Goal: Information Seeking & Learning: Compare options

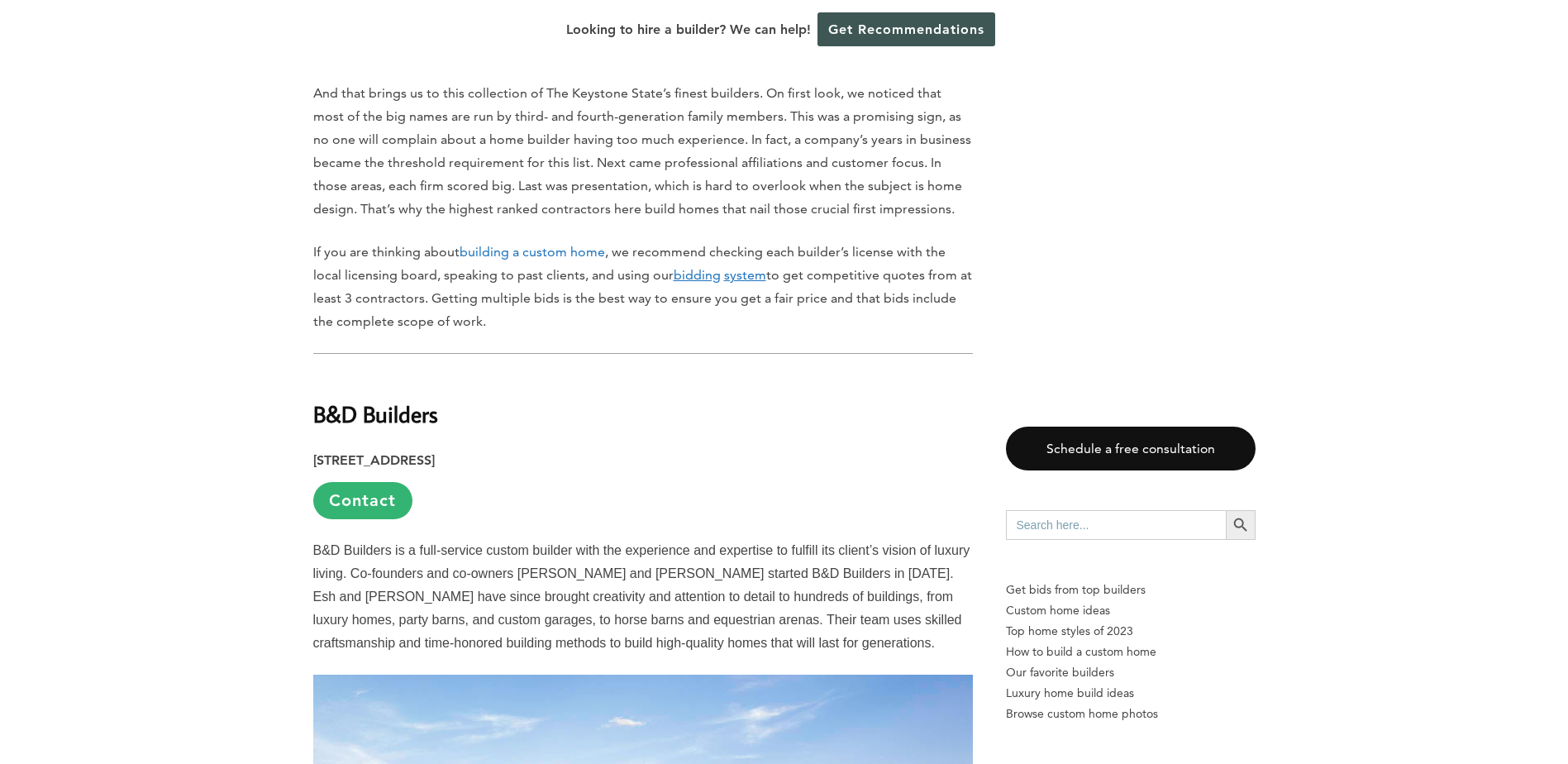
scroll to position [1134, 0]
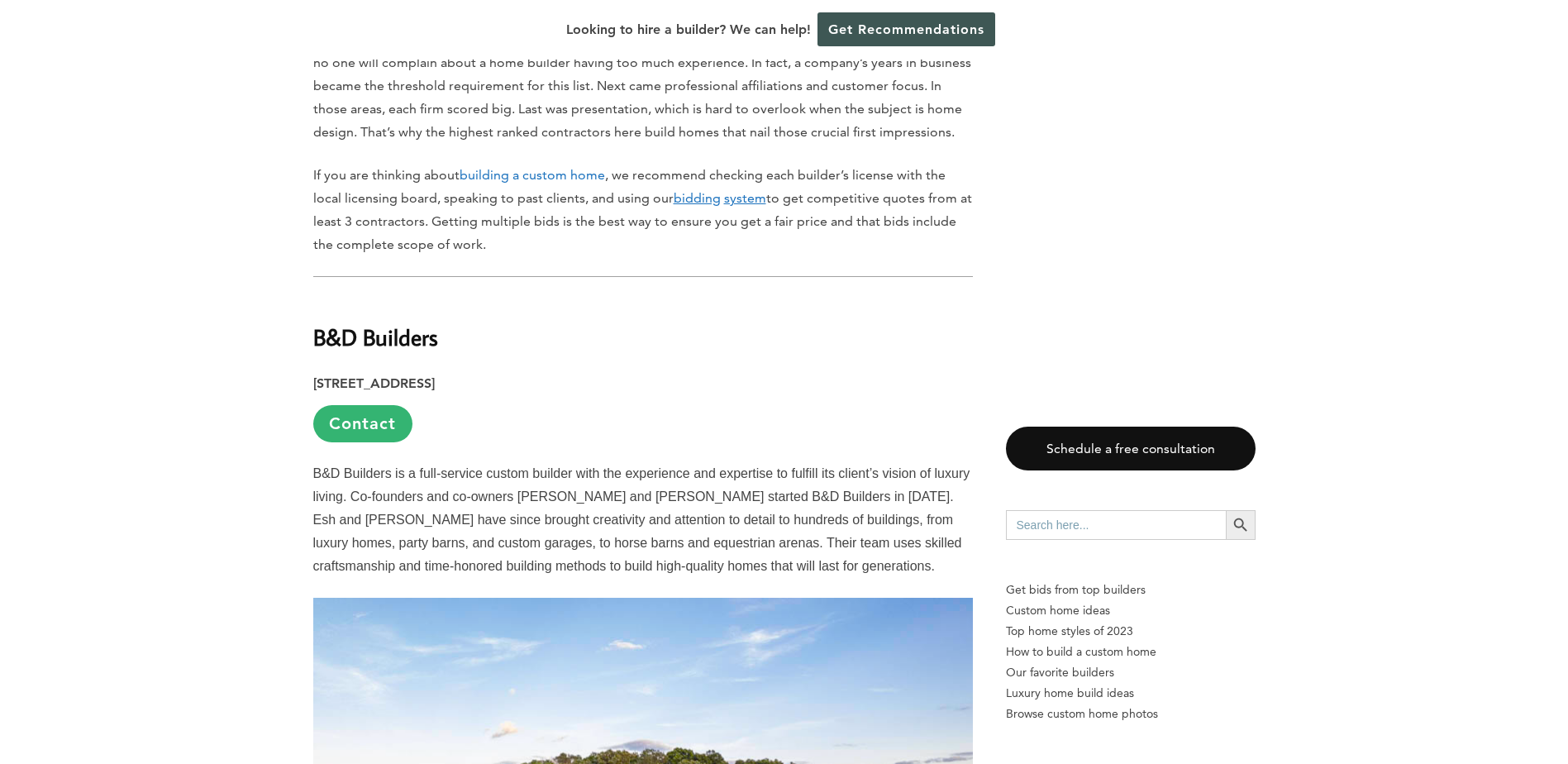
click at [376, 423] on link "Contact" at bounding box center [363, 423] width 99 height 37
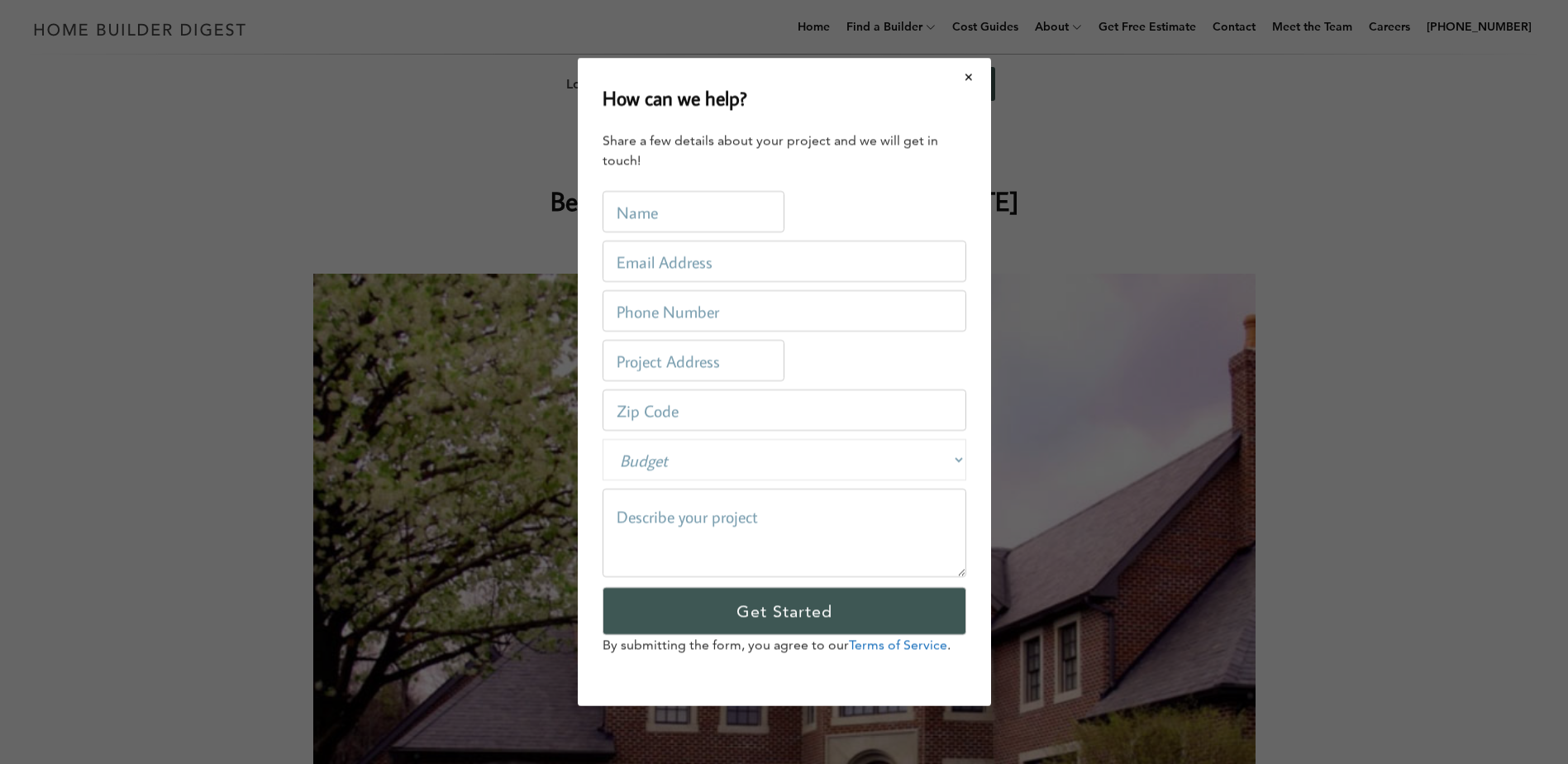
scroll to position [0, 0]
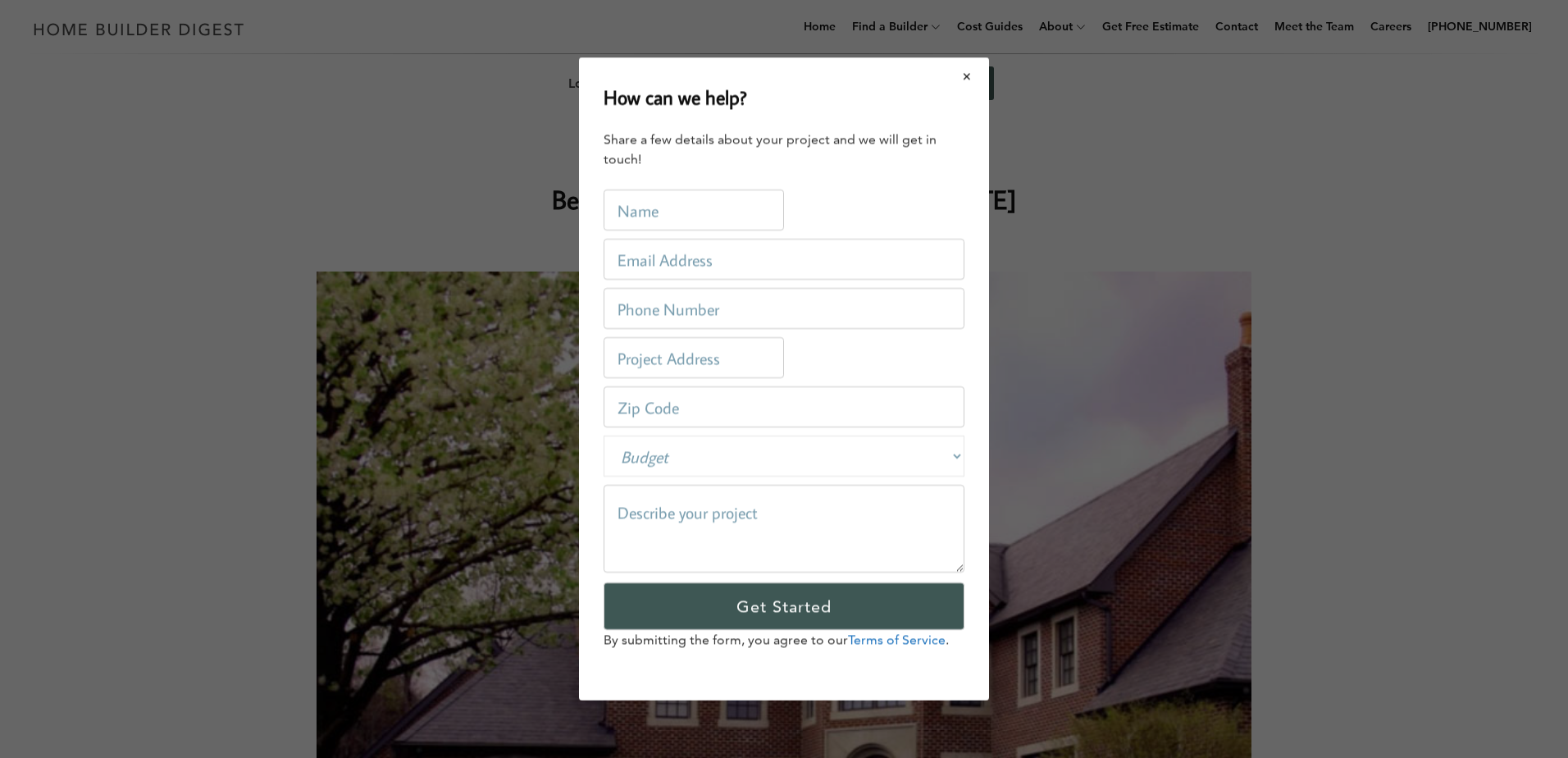
click at [964, 76] on button "Close modal" at bounding box center [967, 76] width 43 height 34
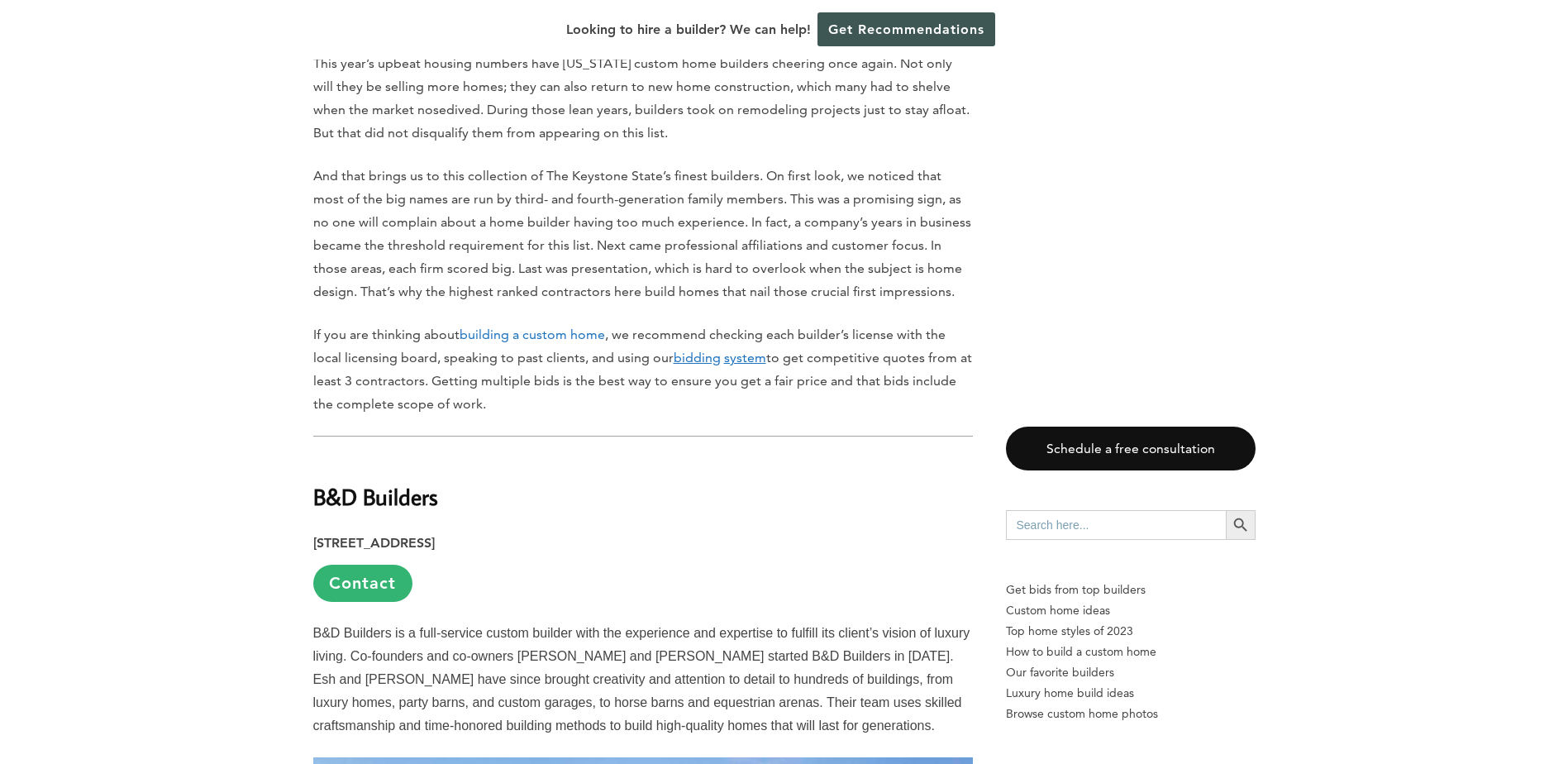
scroll to position [1075, 0]
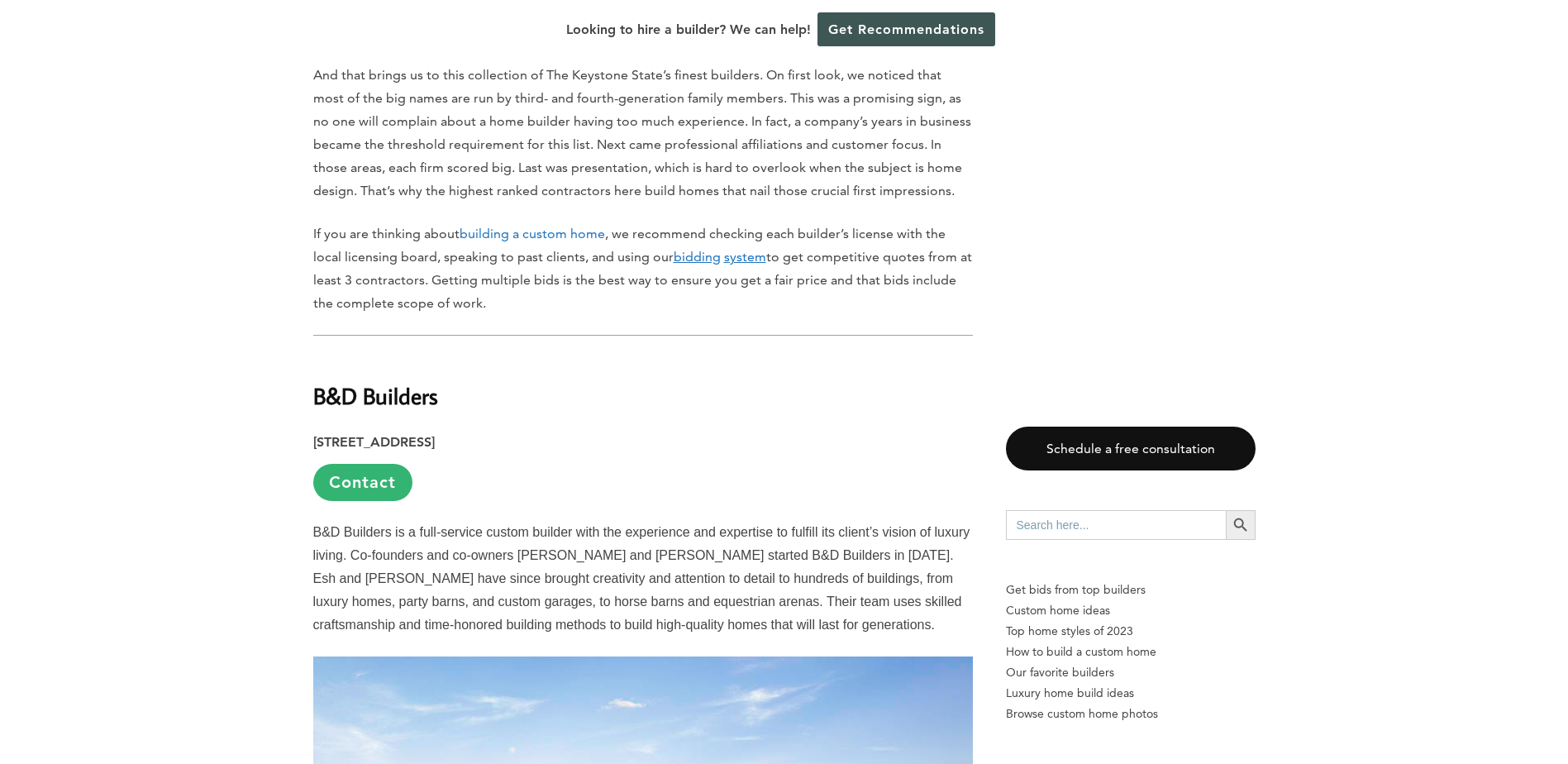
click at [384, 395] on strong "B&D Builders" at bounding box center [376, 395] width 125 height 29
copy div "B&D Builders"
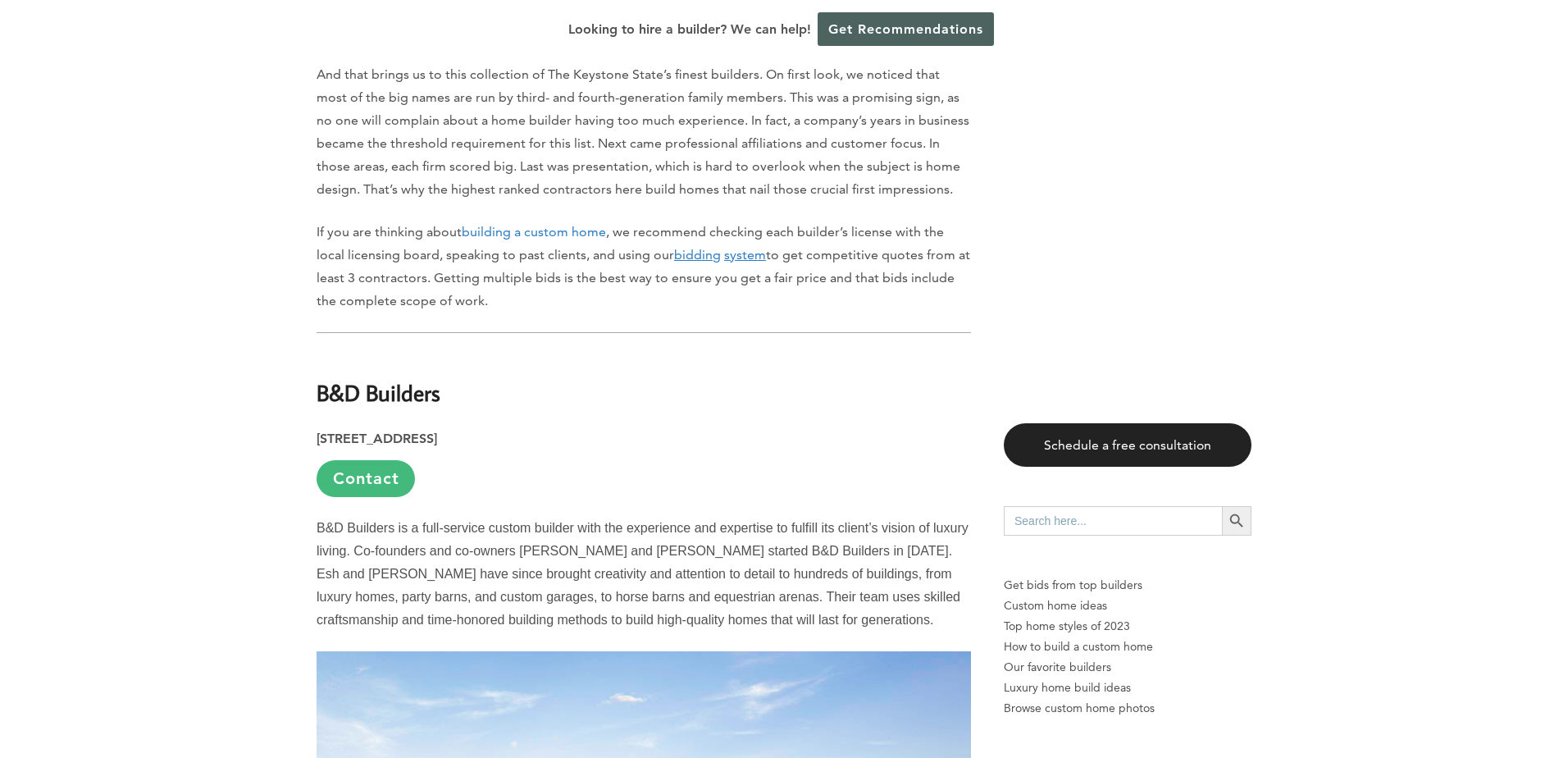
click at [357, 386] on div "Find out how much your project will cost for FREE We will get you competitive b…" at bounding box center [784, 379] width 1568 height 758
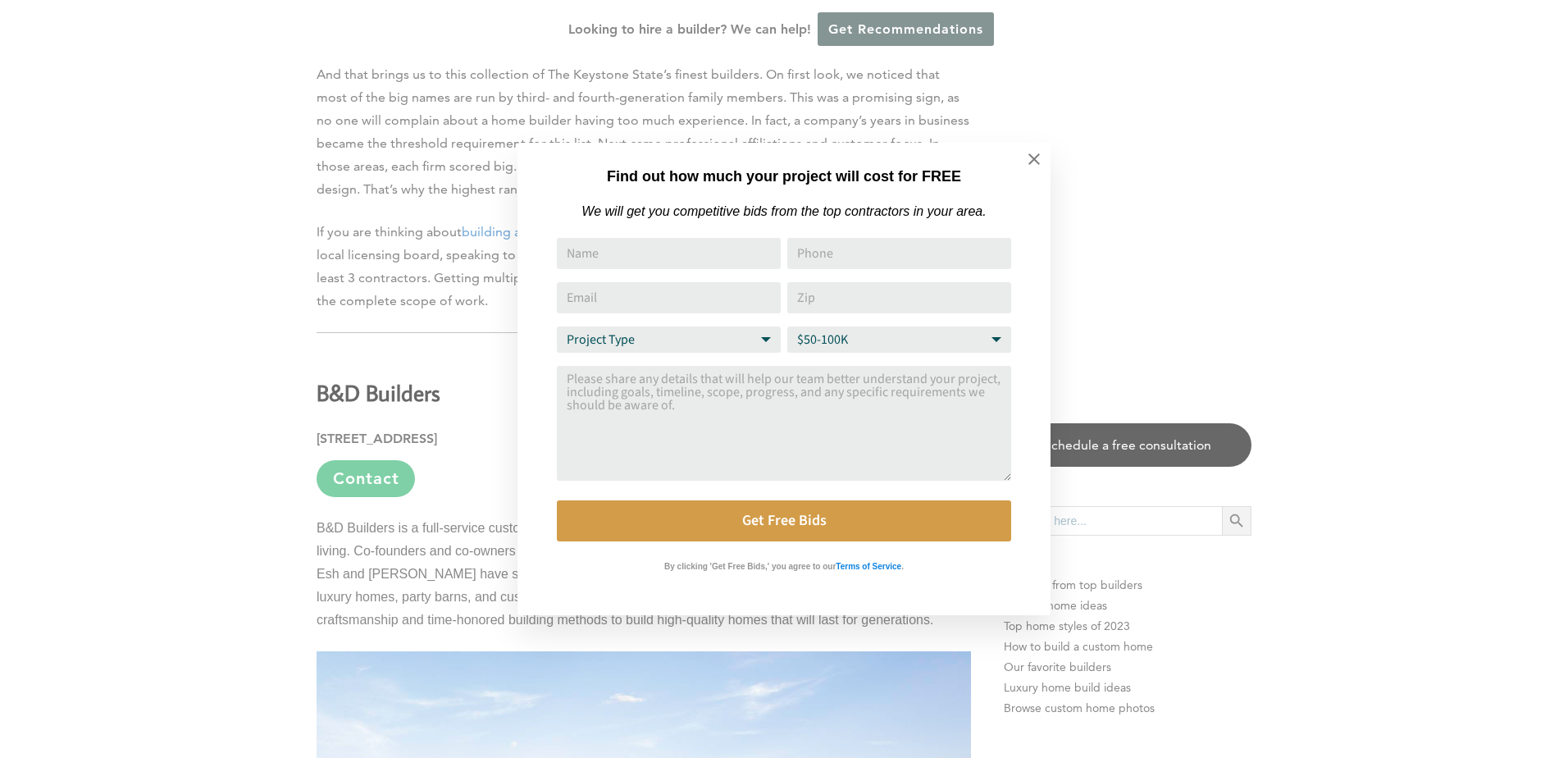
click at [357, 386] on div "Find out how much your project will cost for FREE We will get you competitive b…" at bounding box center [784, 379] width 1568 height 758
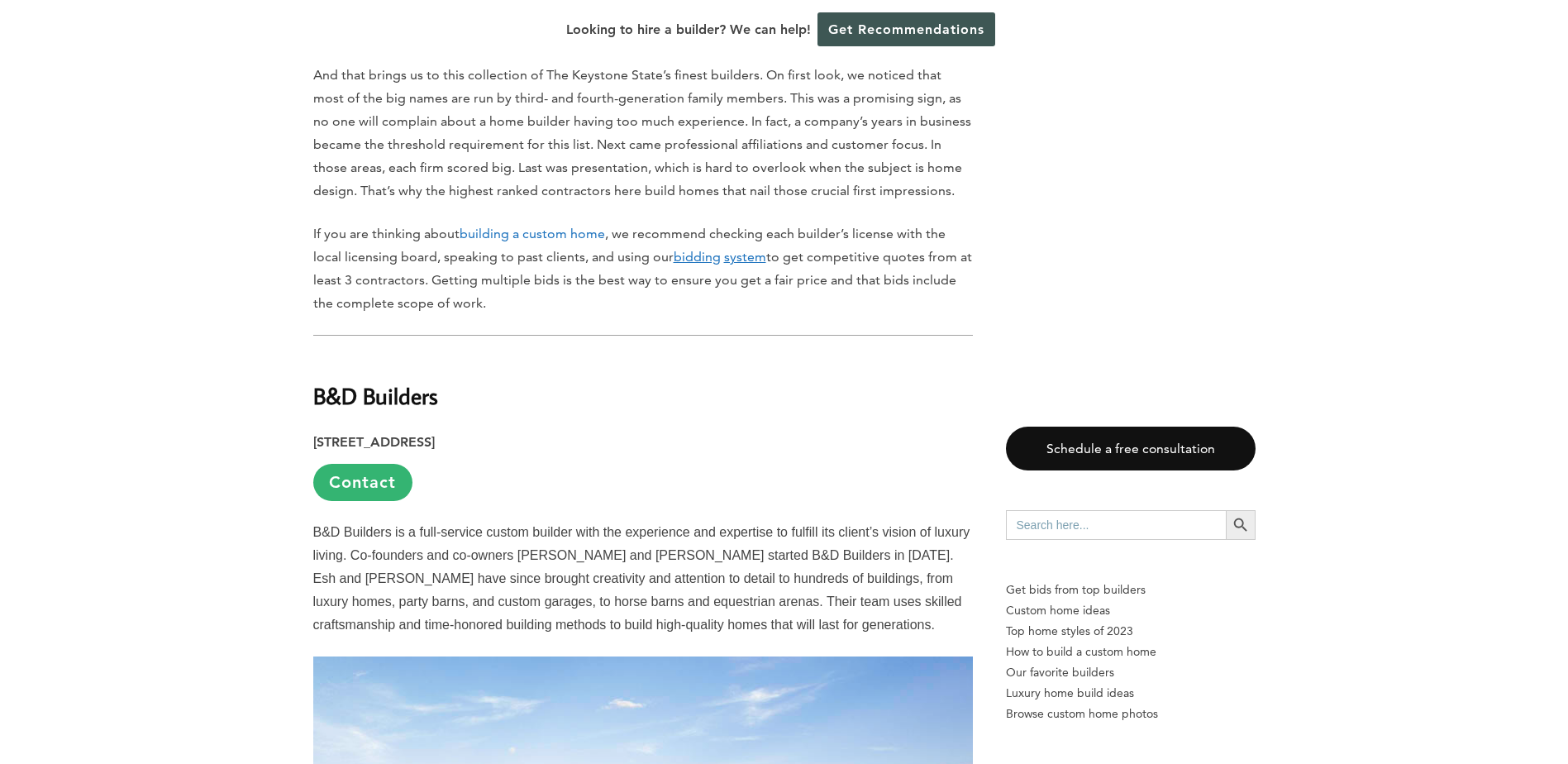
drag, startPoint x: 360, startPoint y: 389, endPoint x: 420, endPoint y: 395, distance: 60.3
click at [420, 395] on strong "B&D Builders" at bounding box center [376, 395] width 125 height 29
click at [417, 395] on strong "B&D Builders" at bounding box center [376, 395] width 125 height 29
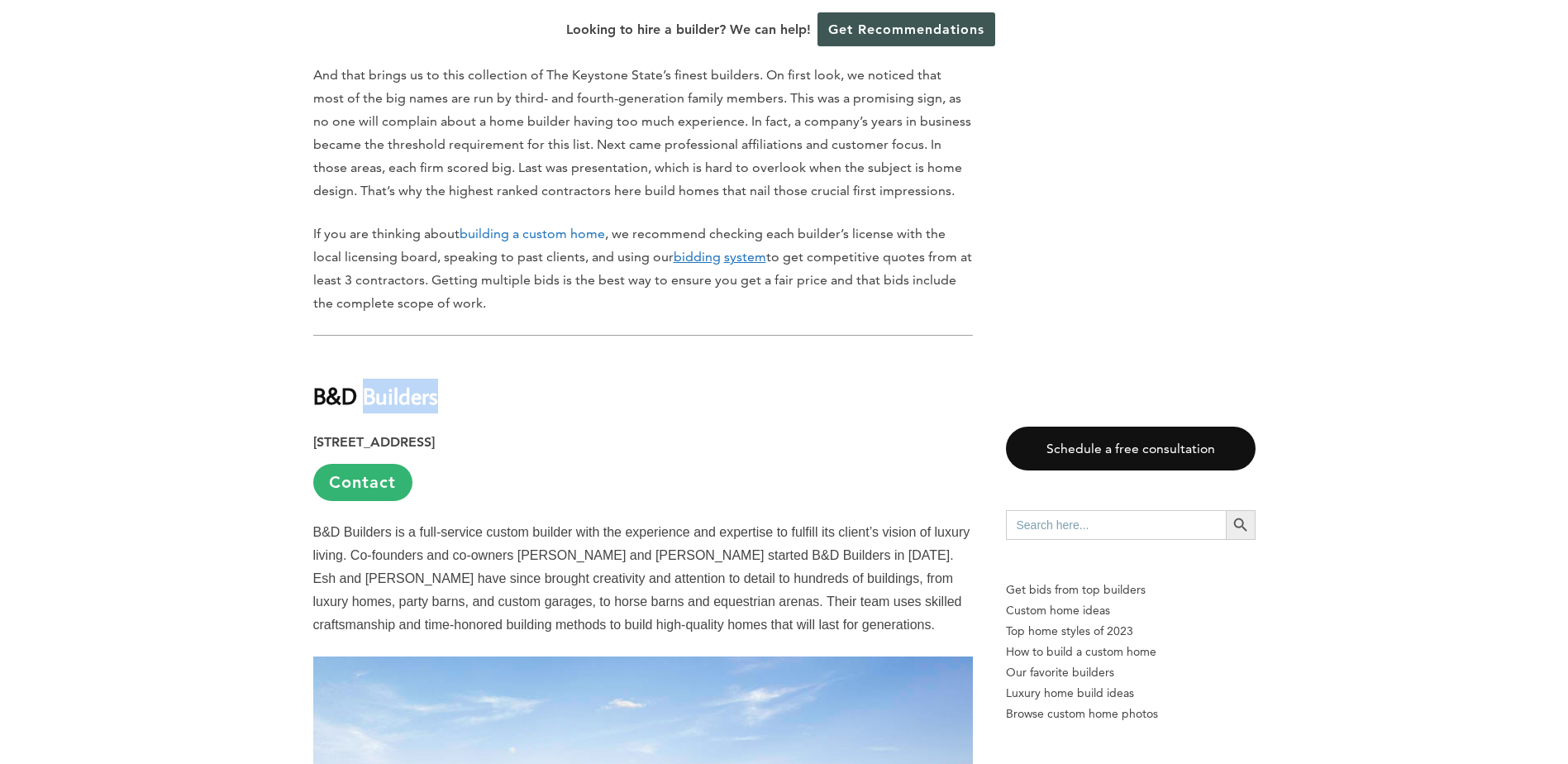
click at [417, 395] on strong "B&D Builders" at bounding box center [376, 395] width 125 height 29
copy div "B&D Builders"
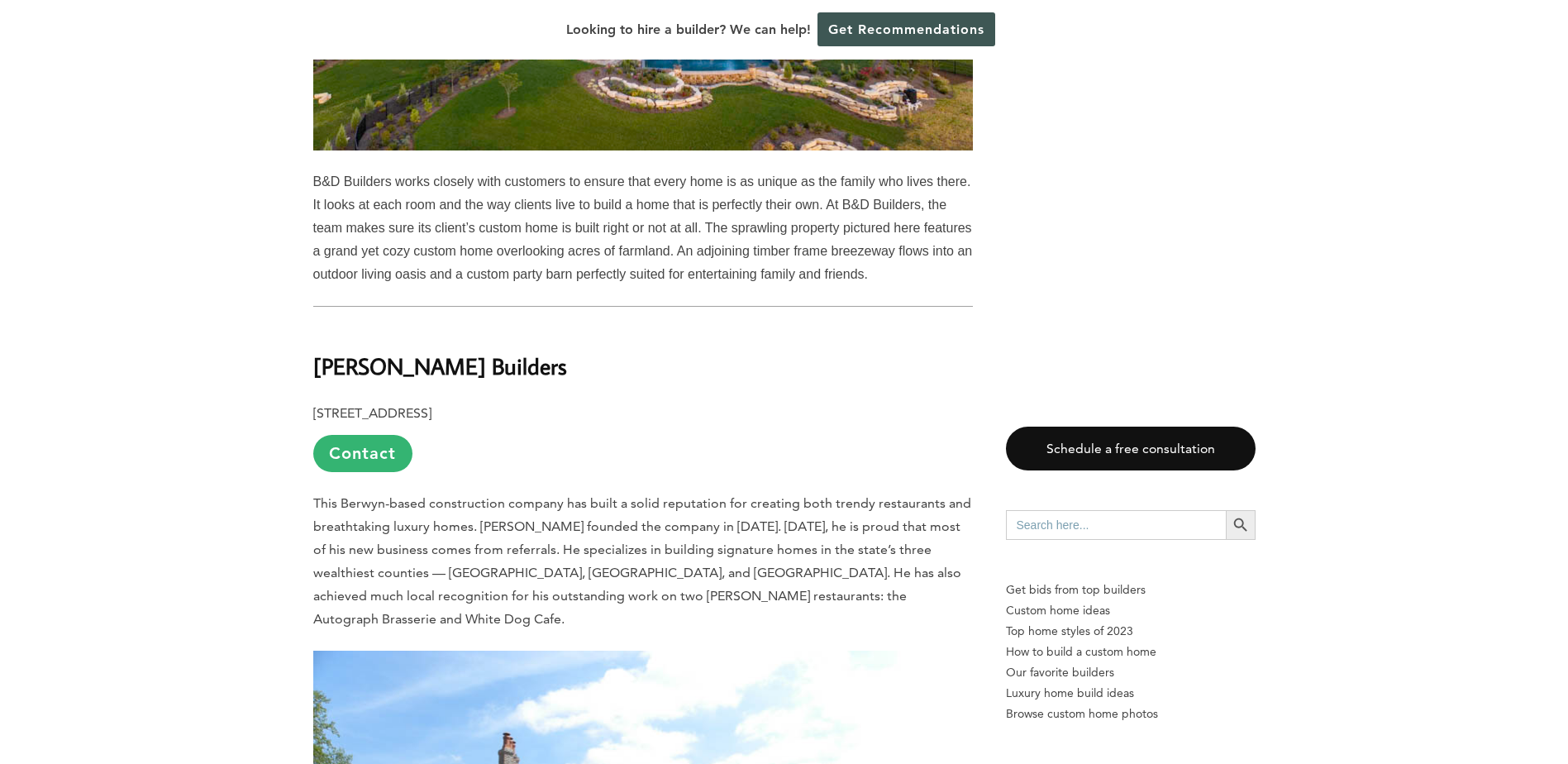
scroll to position [2066, 0]
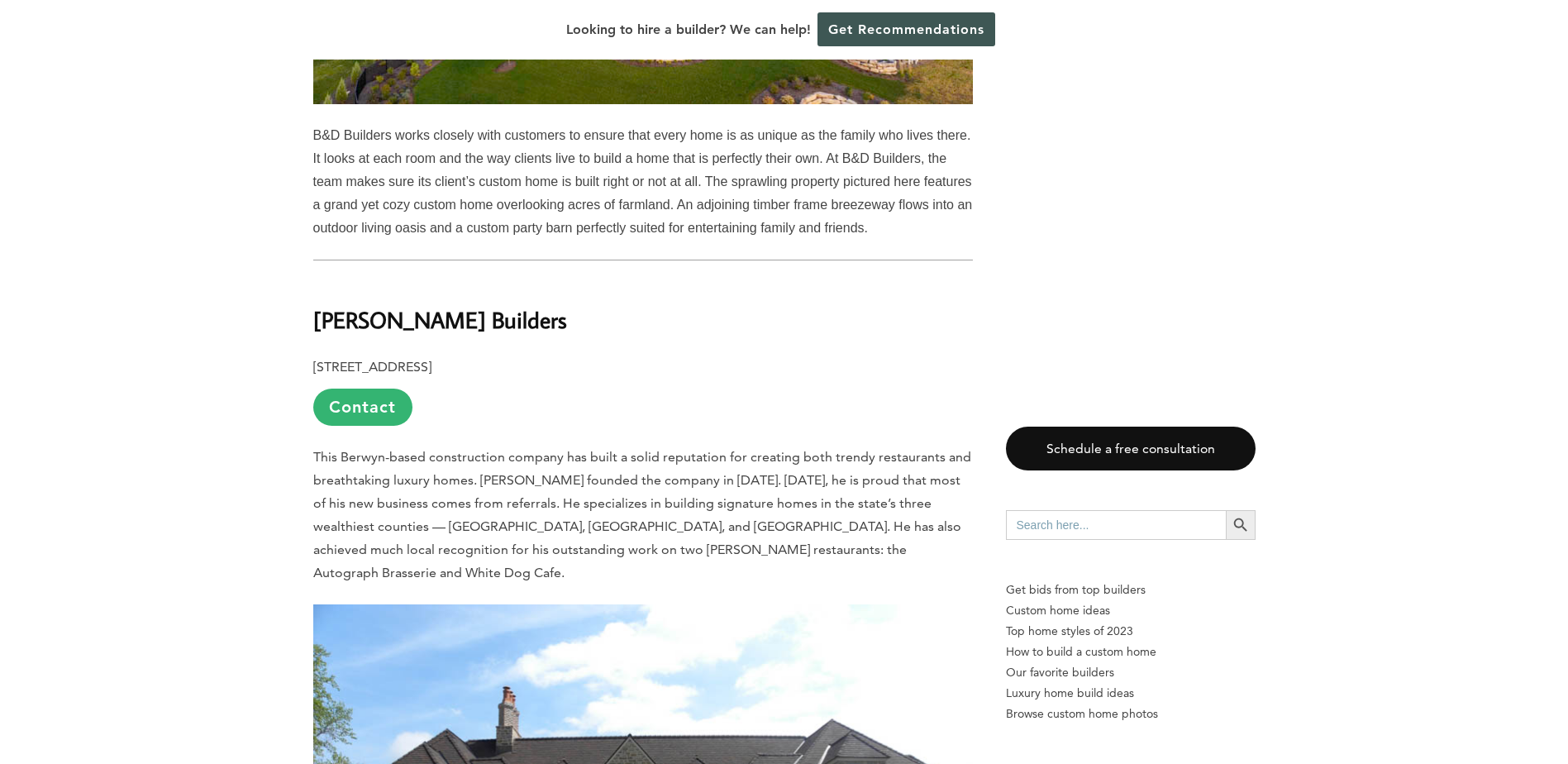
click at [395, 320] on b "[PERSON_NAME] Builders" at bounding box center [439, 319] width 253 height 29
copy div "[PERSON_NAME] Builders"
click at [640, 337] on h2 "[PERSON_NAME] Builders" at bounding box center [643, 308] width 660 height 57
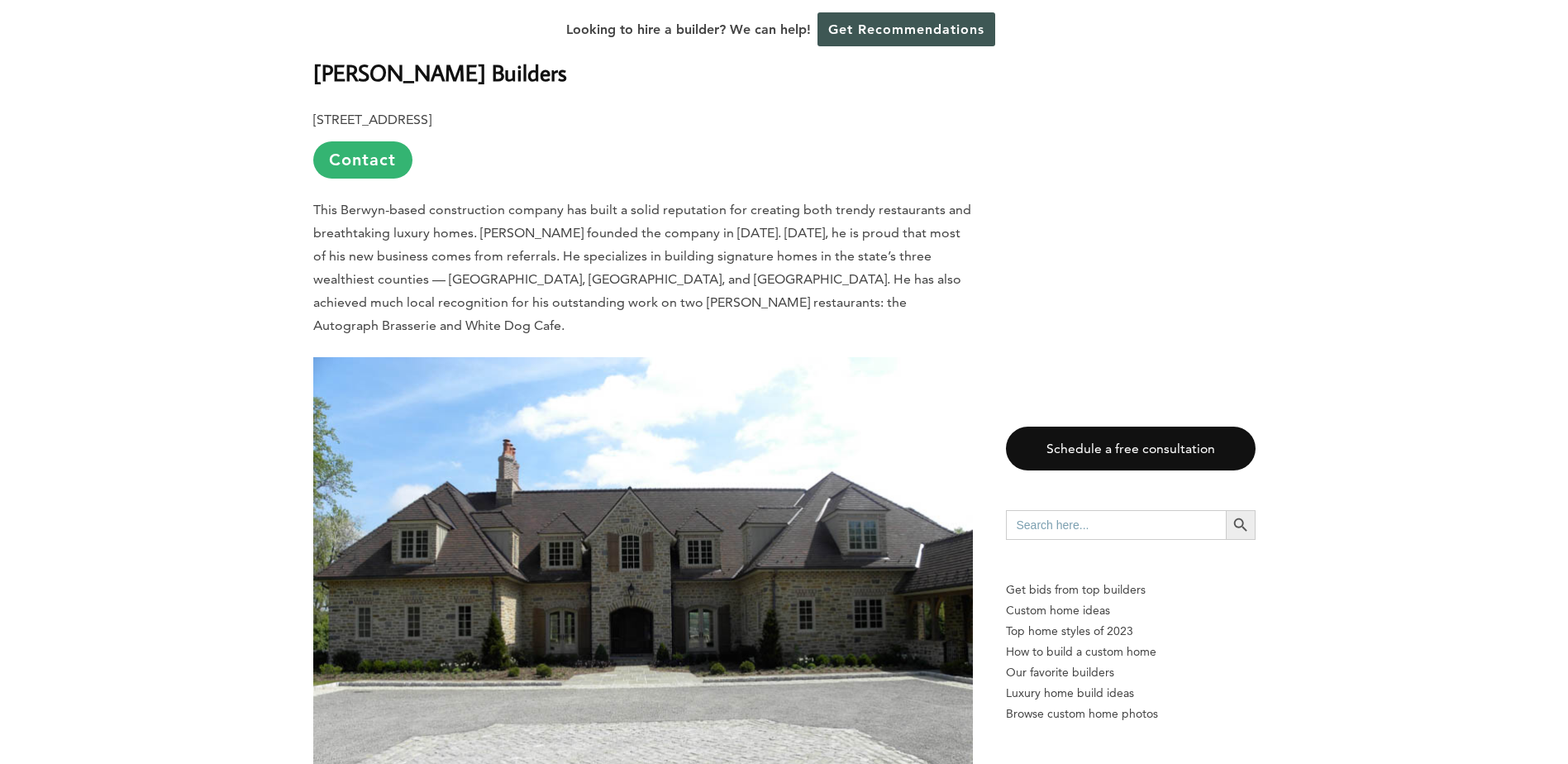
scroll to position [2314, 0]
click at [373, 159] on link "Contact" at bounding box center [363, 158] width 99 height 37
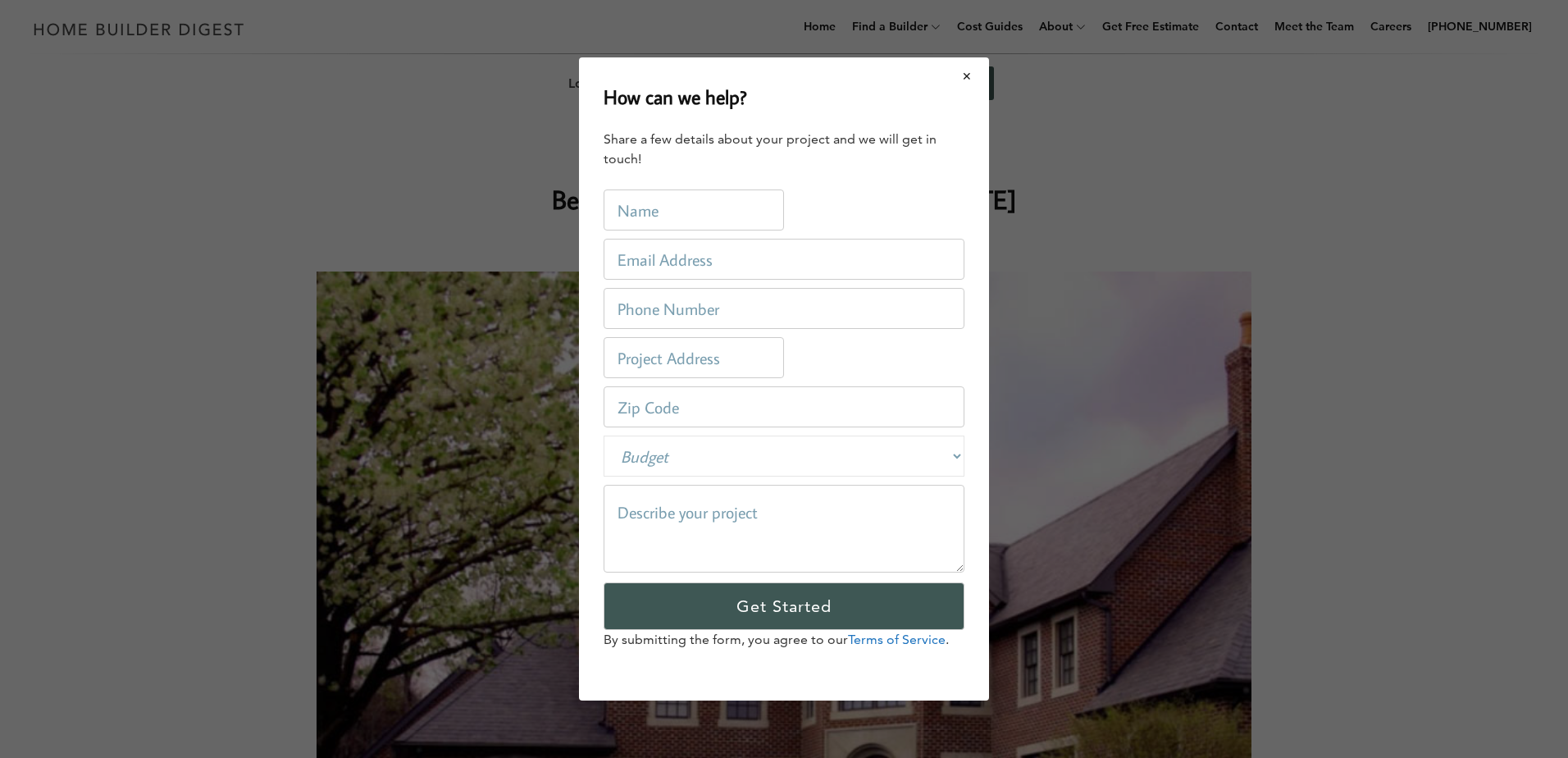
click at [957, 77] on button "Close modal" at bounding box center [967, 76] width 43 height 34
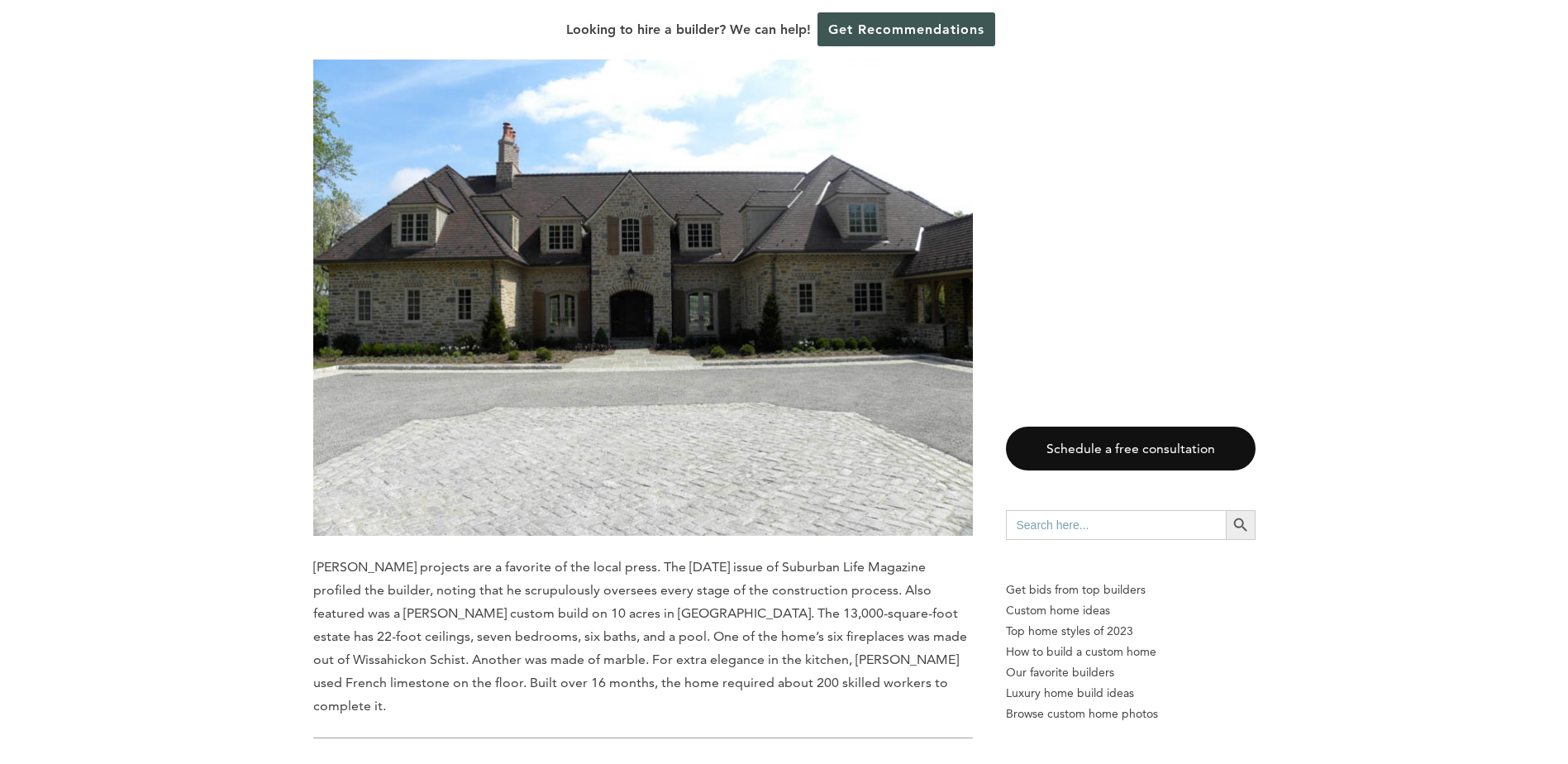
scroll to position [2314, 0]
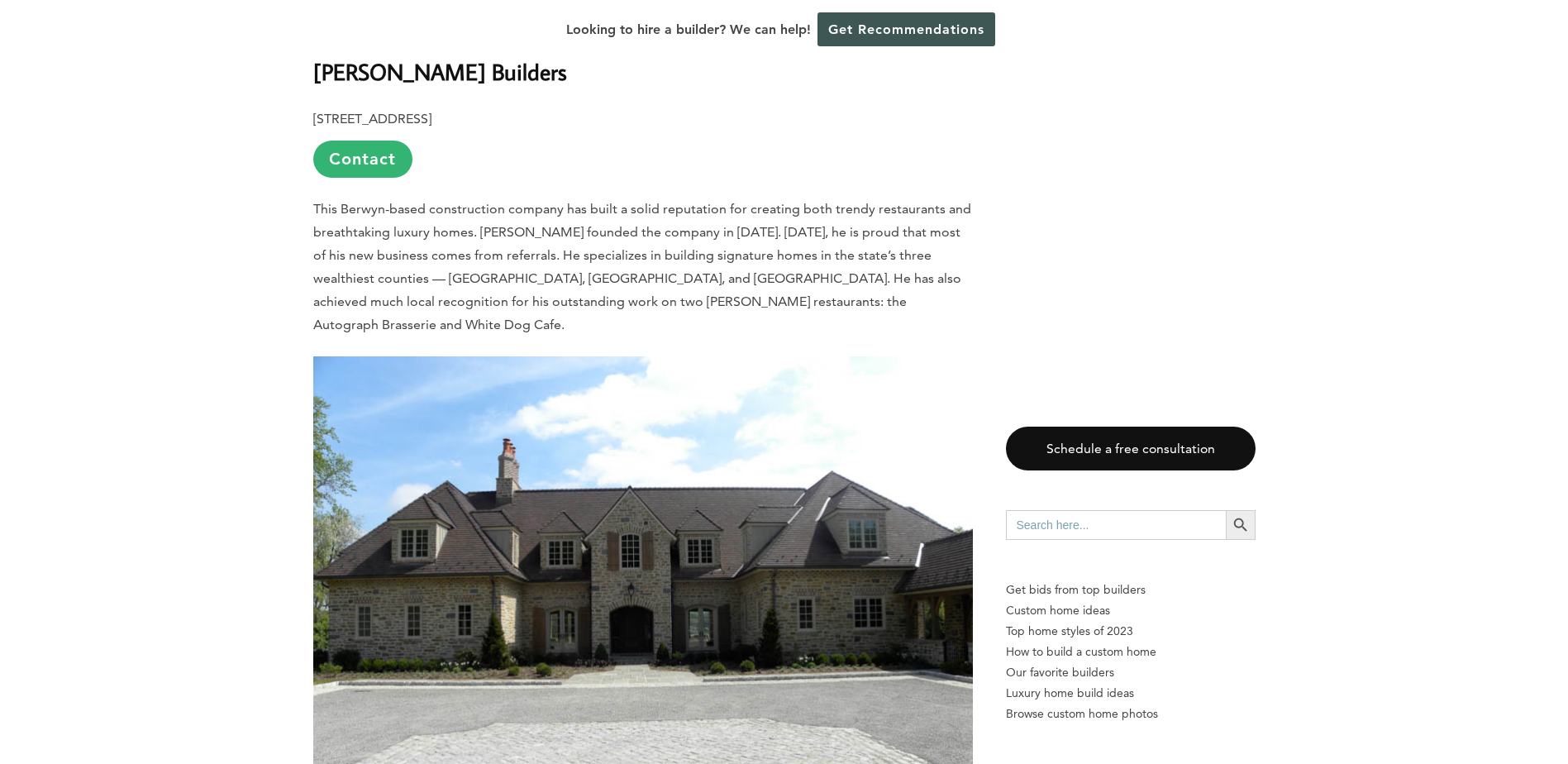
click at [450, 73] on b "[PERSON_NAME] Builders" at bounding box center [439, 71] width 253 height 29
copy div "[PERSON_NAME] Builders"
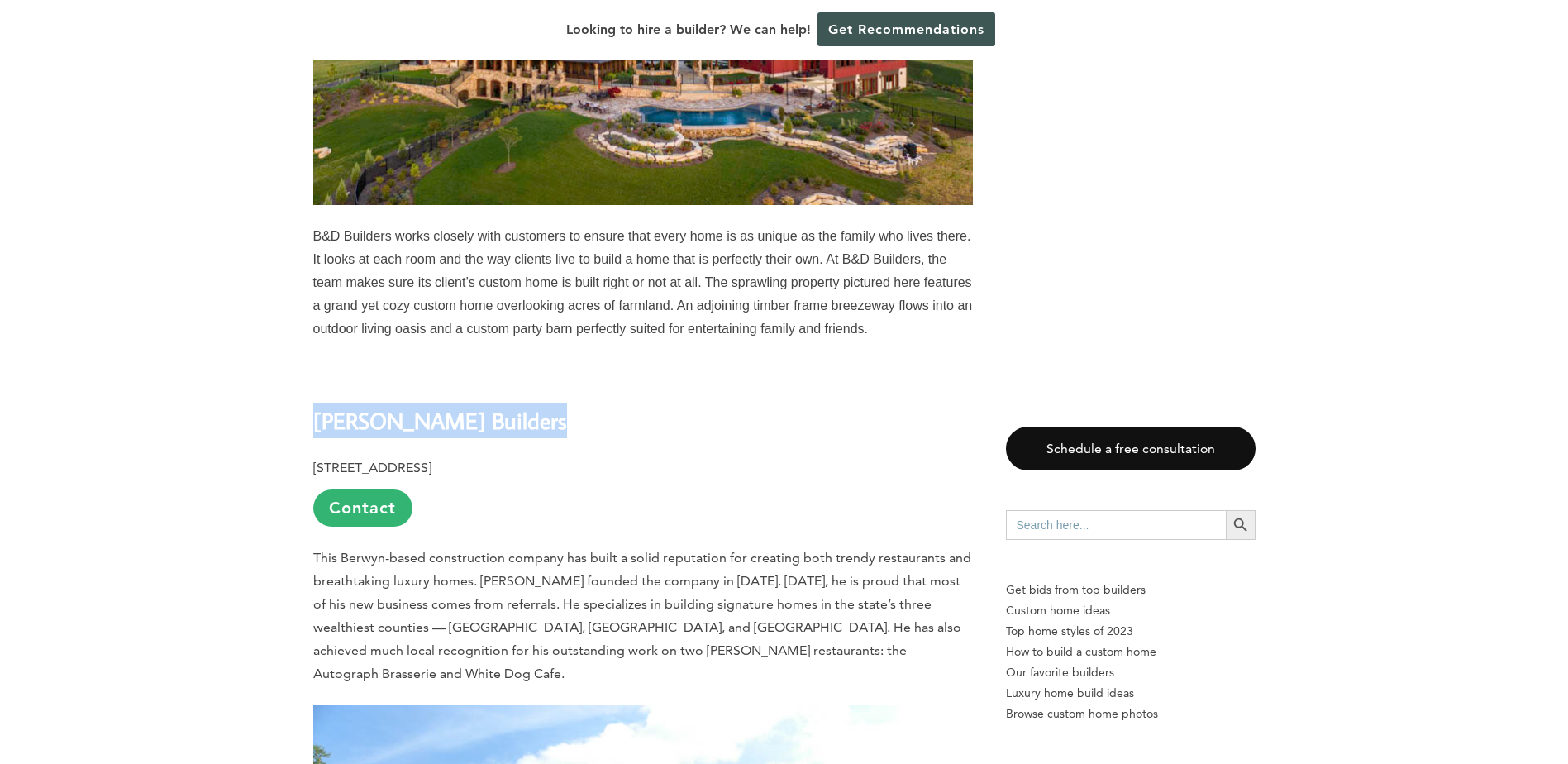
scroll to position [2066, 0]
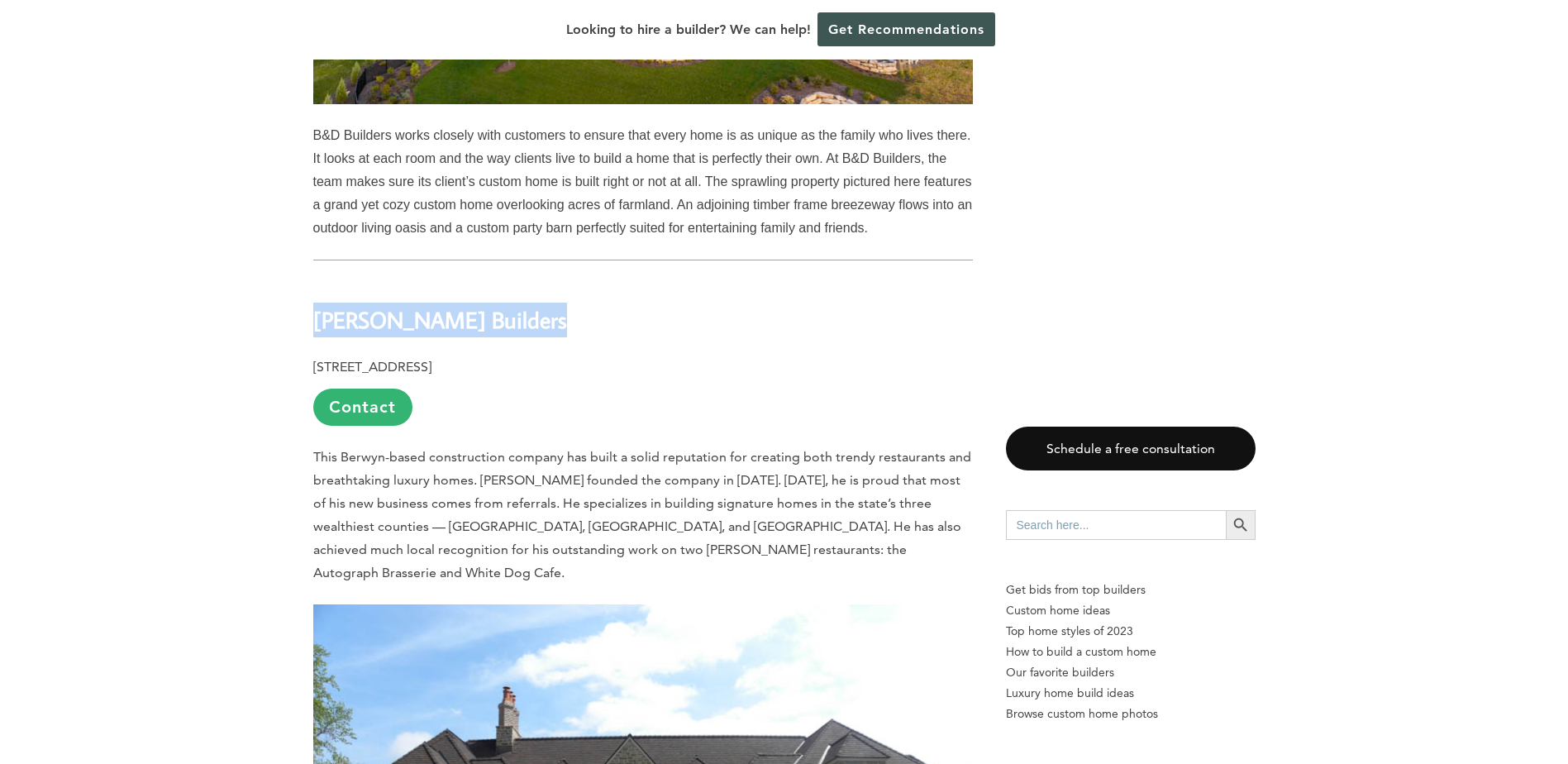
drag, startPoint x: 626, startPoint y: 332, endPoint x: 640, endPoint y: 327, distance: 14.9
click at [627, 332] on h2 "[PERSON_NAME] Builders" at bounding box center [643, 308] width 660 height 57
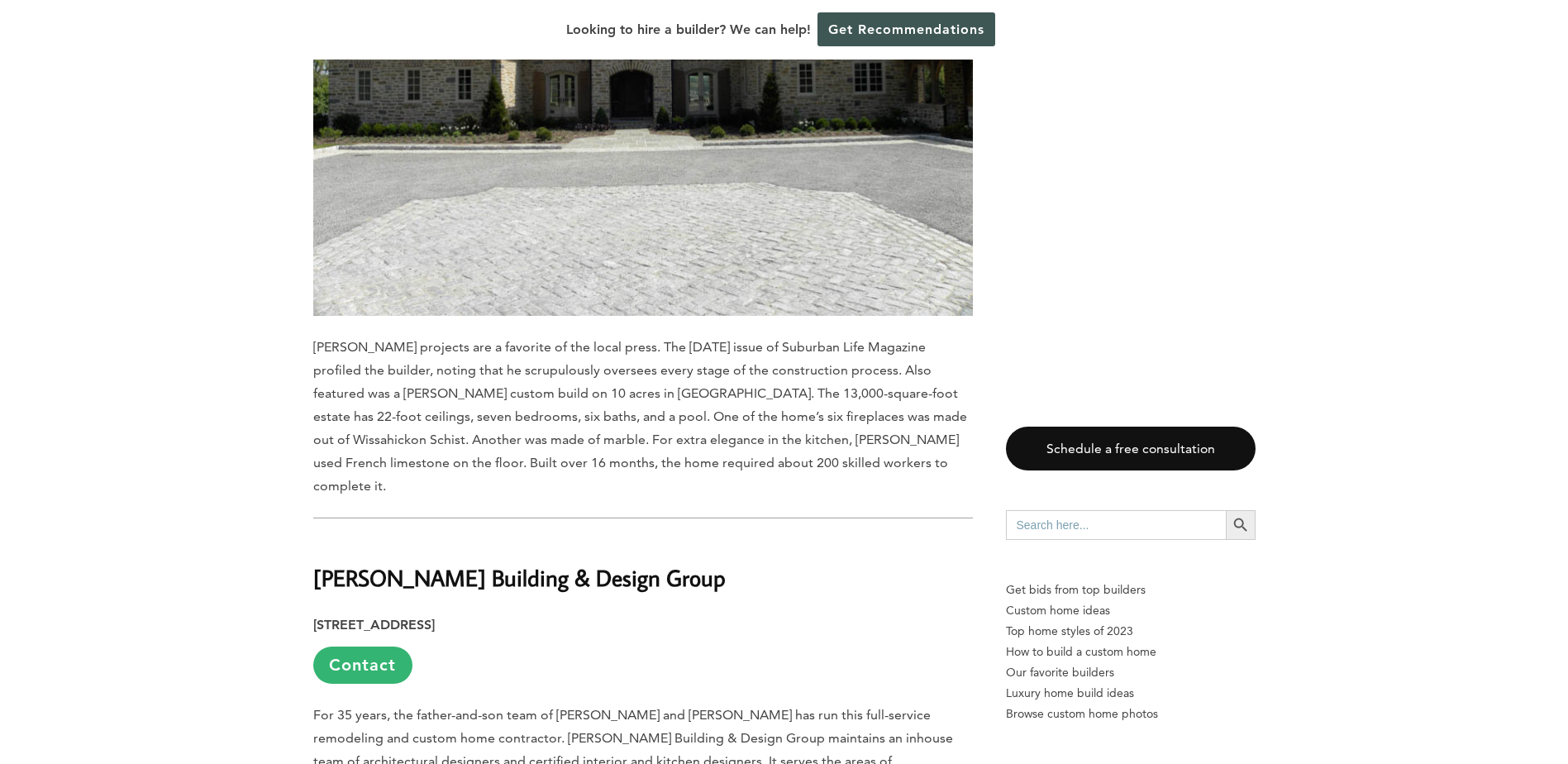
scroll to position [3058, 0]
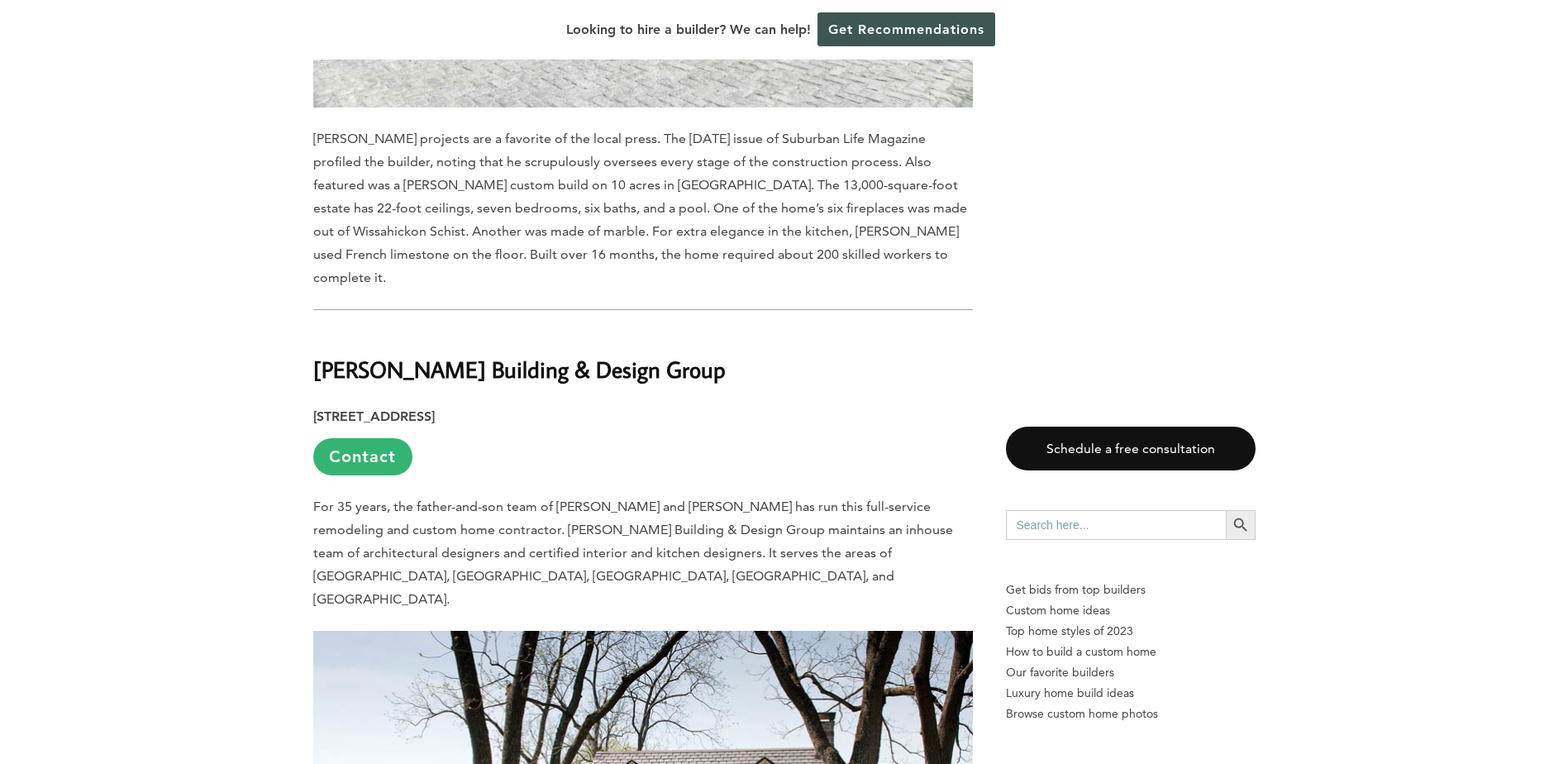
click at [499, 355] on b "[PERSON_NAME] Building & Design Group" at bounding box center [519, 369] width 412 height 29
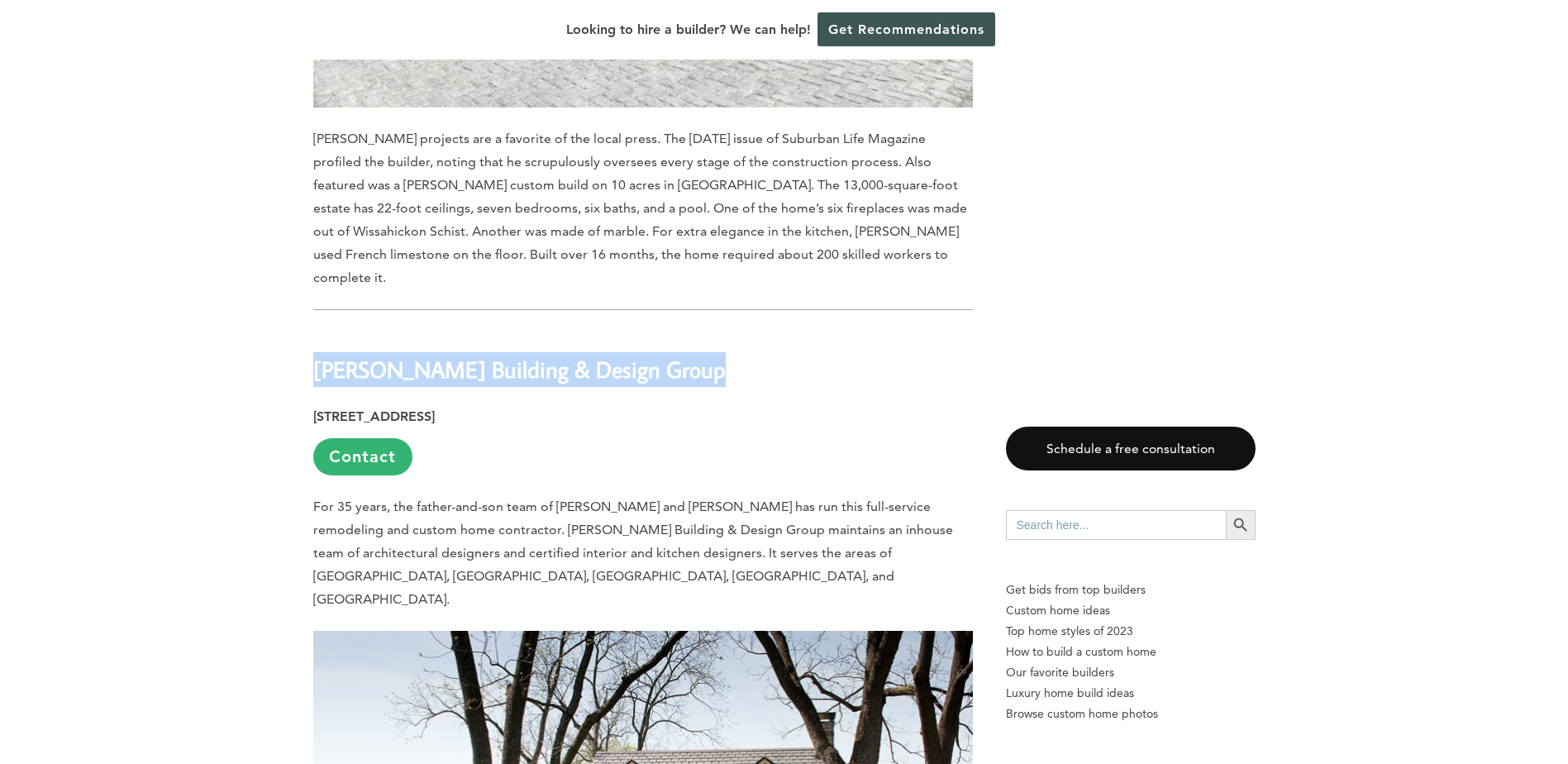
click at [499, 355] on b "[PERSON_NAME] Building & Design Group" at bounding box center [519, 369] width 412 height 29
copy div "[PERSON_NAME] Building & Design Group"
click at [755, 330] on h2 "[PERSON_NAME] Building & Design Group" at bounding box center [643, 358] width 660 height 57
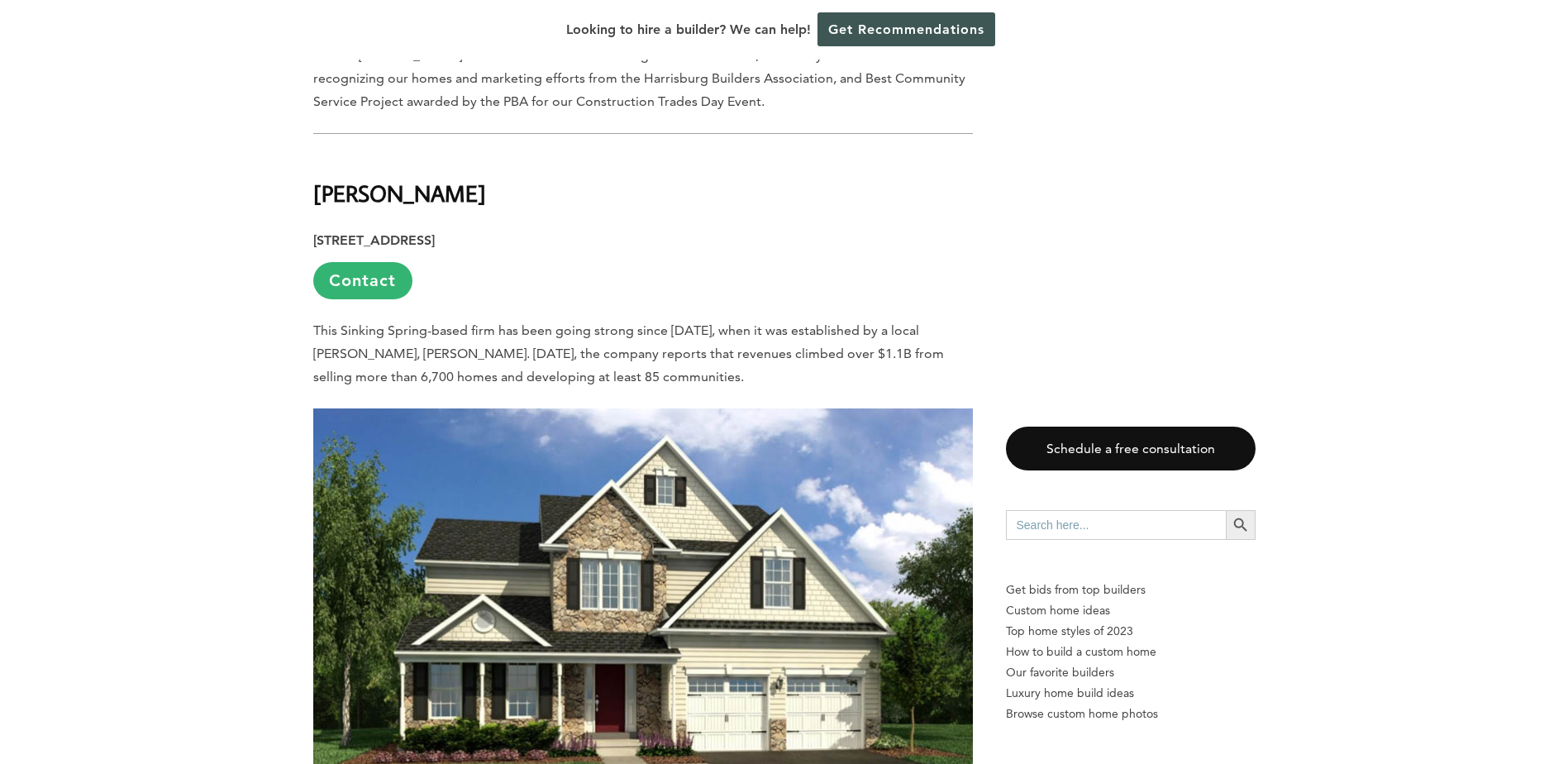
scroll to position [5207, 0]
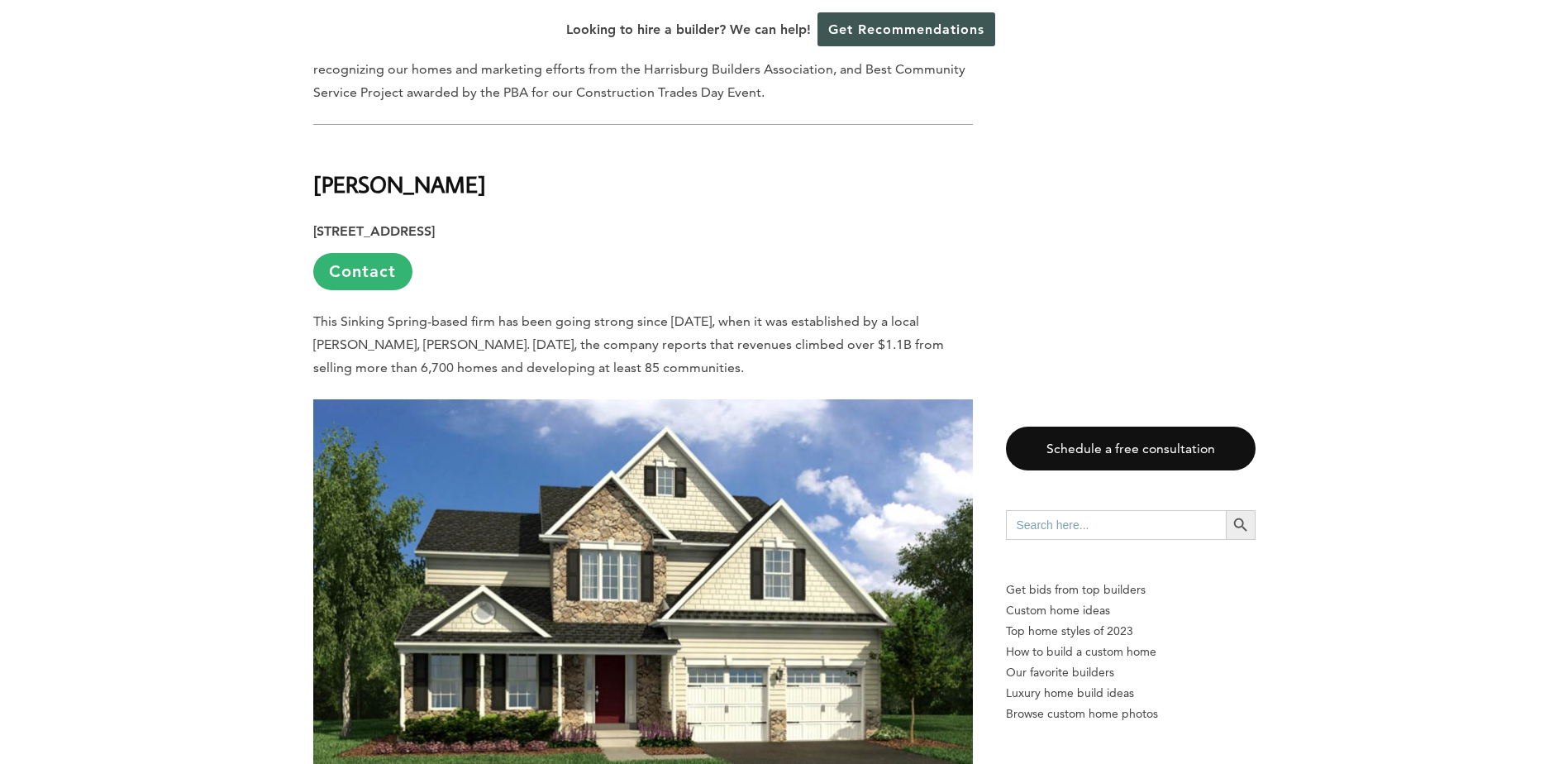
click at [351, 170] on b "[PERSON_NAME]" at bounding box center [399, 184] width 173 height 29
click at [352, 170] on b "[PERSON_NAME]" at bounding box center [399, 184] width 173 height 29
copy div "[PERSON_NAME]"
drag, startPoint x: 574, startPoint y: 188, endPoint x: 561, endPoint y: 191, distance: 13.3
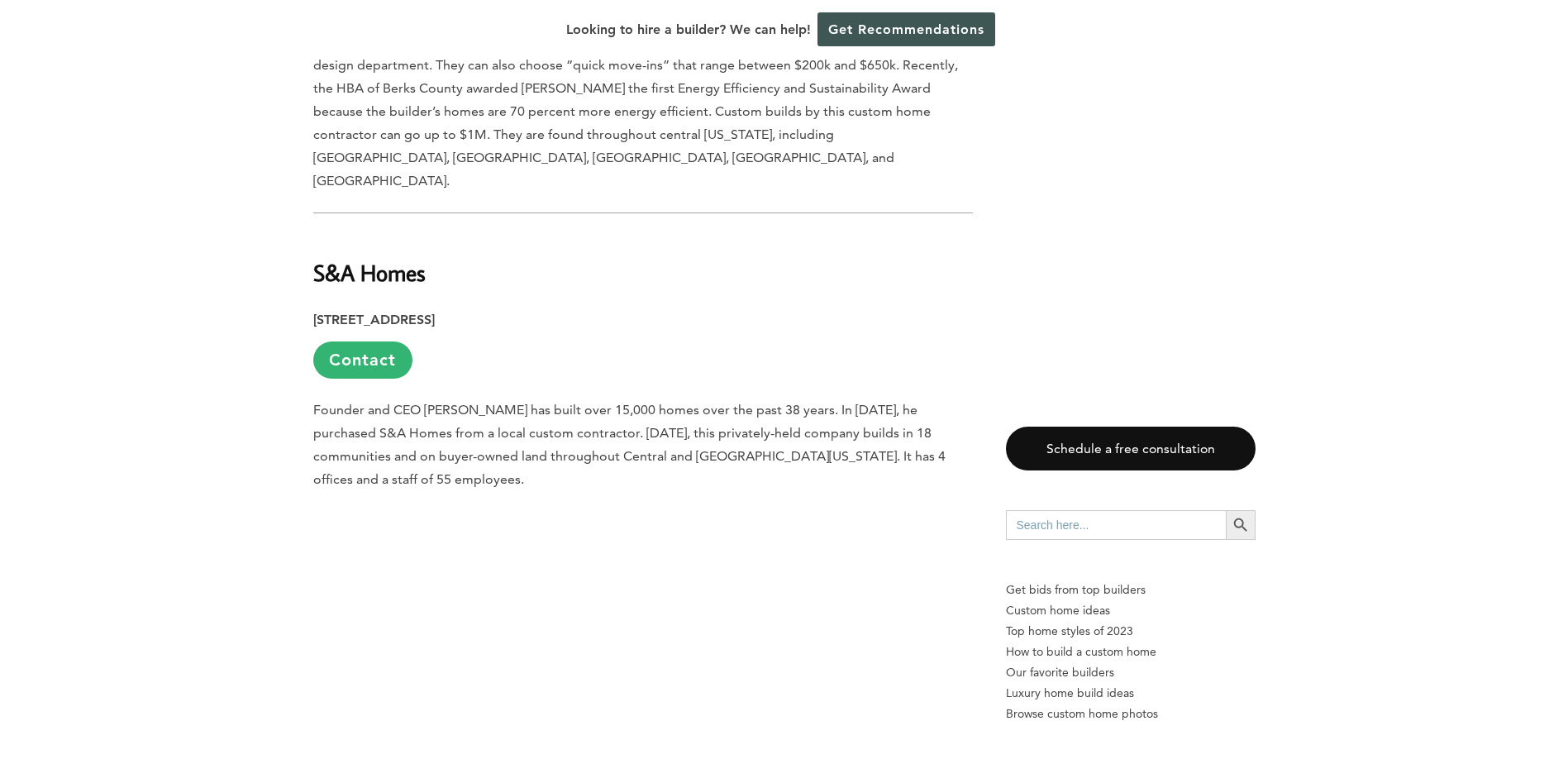
scroll to position [7108, 0]
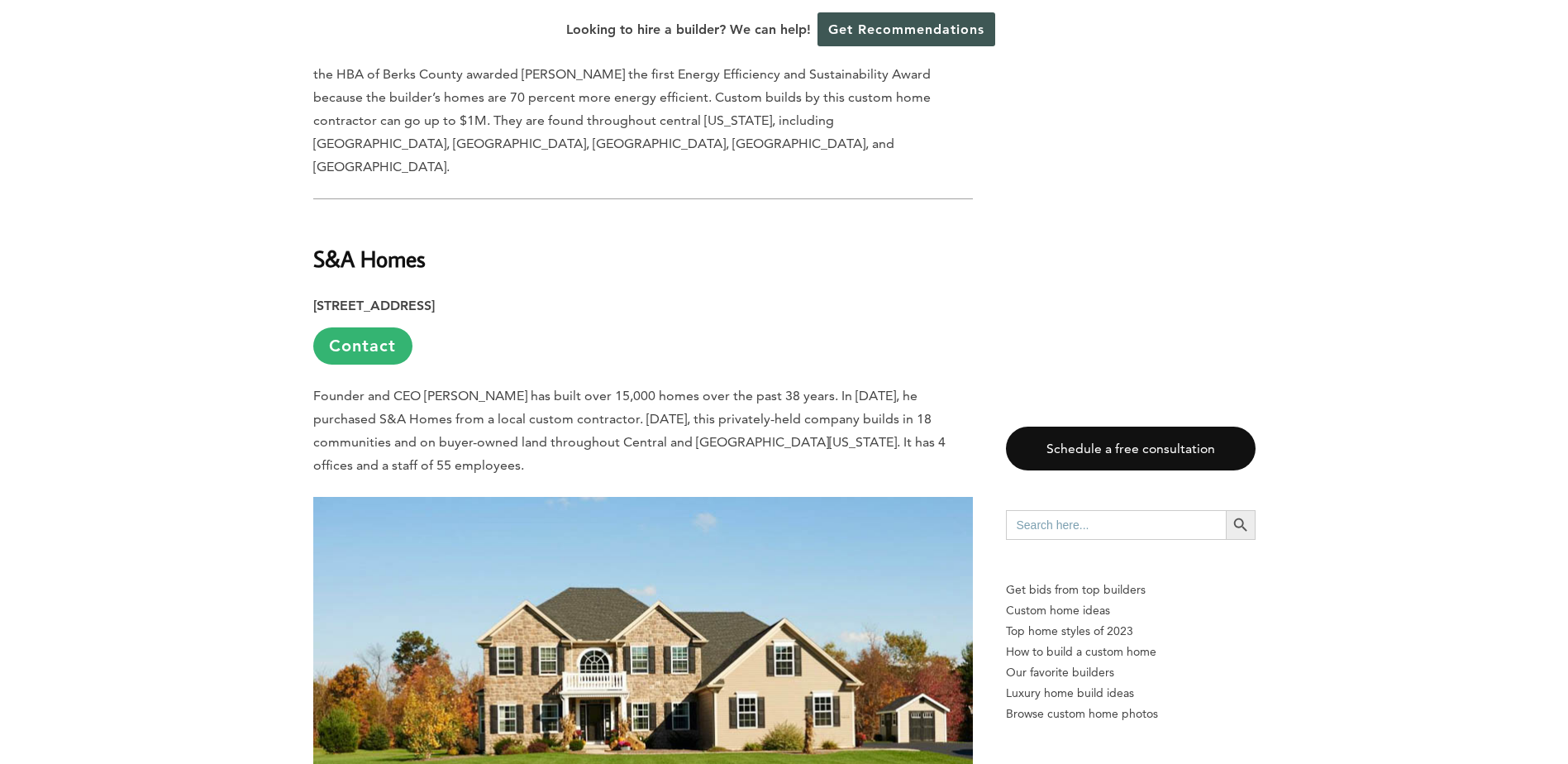
click at [377, 243] on b "S&A Homes" at bounding box center [369, 257] width 112 height 29
click at [376, 243] on b "S&A Homes" at bounding box center [369, 257] width 112 height 29
copy div "S&A Homes"
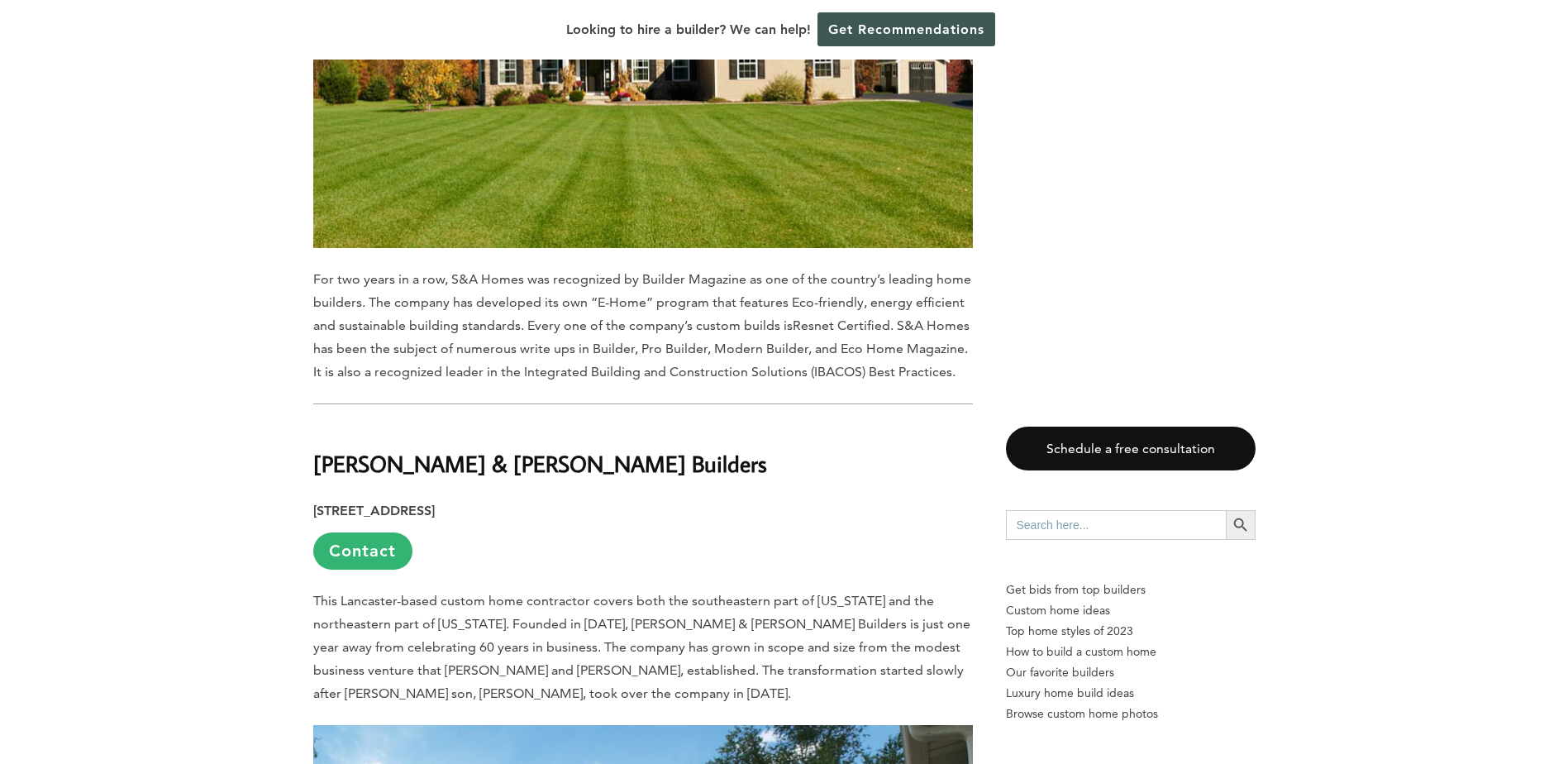
scroll to position [7769, 0]
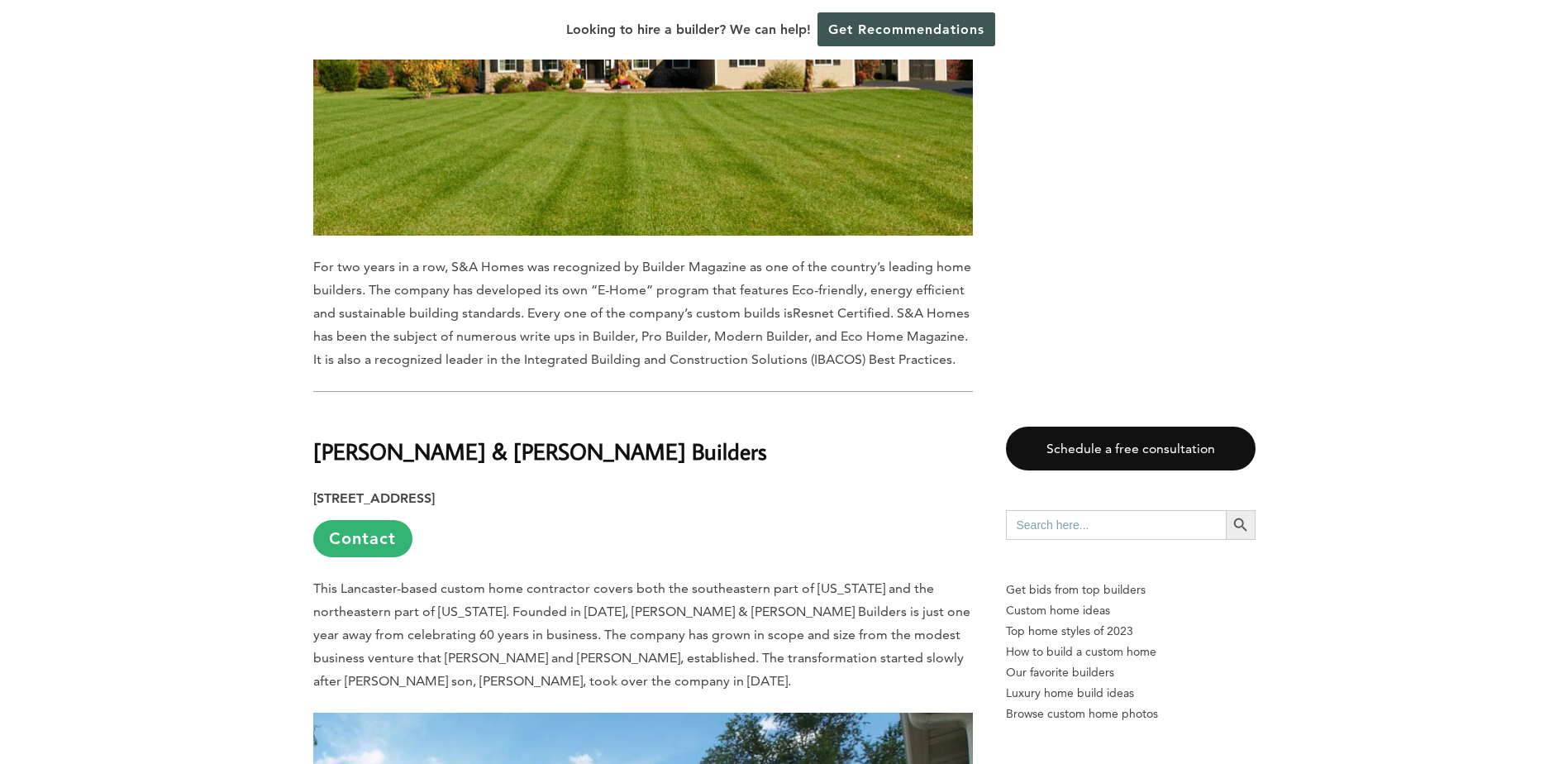
click at [413, 436] on b "[PERSON_NAME] & [PERSON_NAME] Builders" at bounding box center [540, 450] width 454 height 29
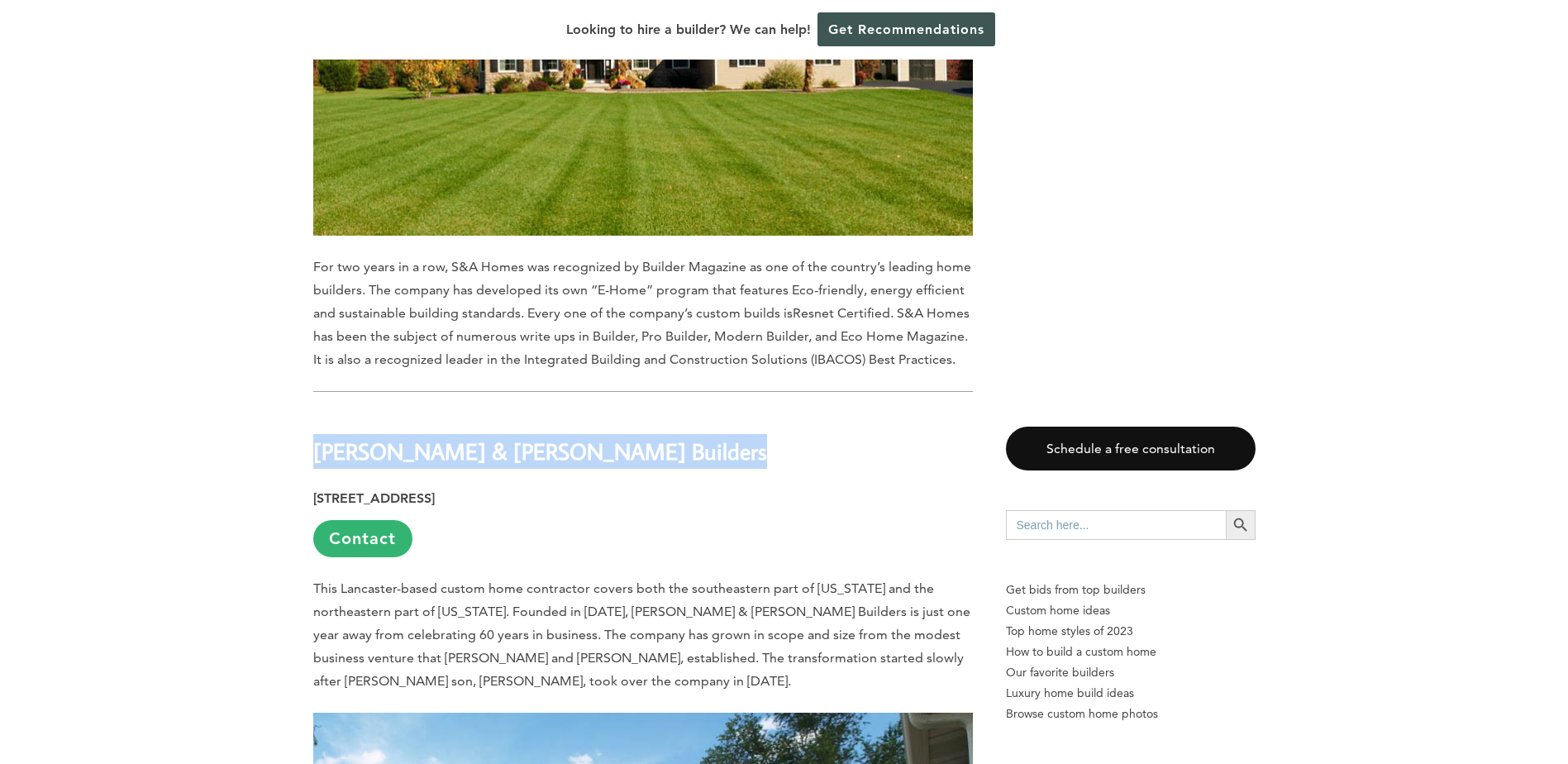
click at [413, 436] on b "[PERSON_NAME] & [PERSON_NAME] Builders" at bounding box center [540, 450] width 454 height 29
copy div "[PERSON_NAME] & [PERSON_NAME] Builders"
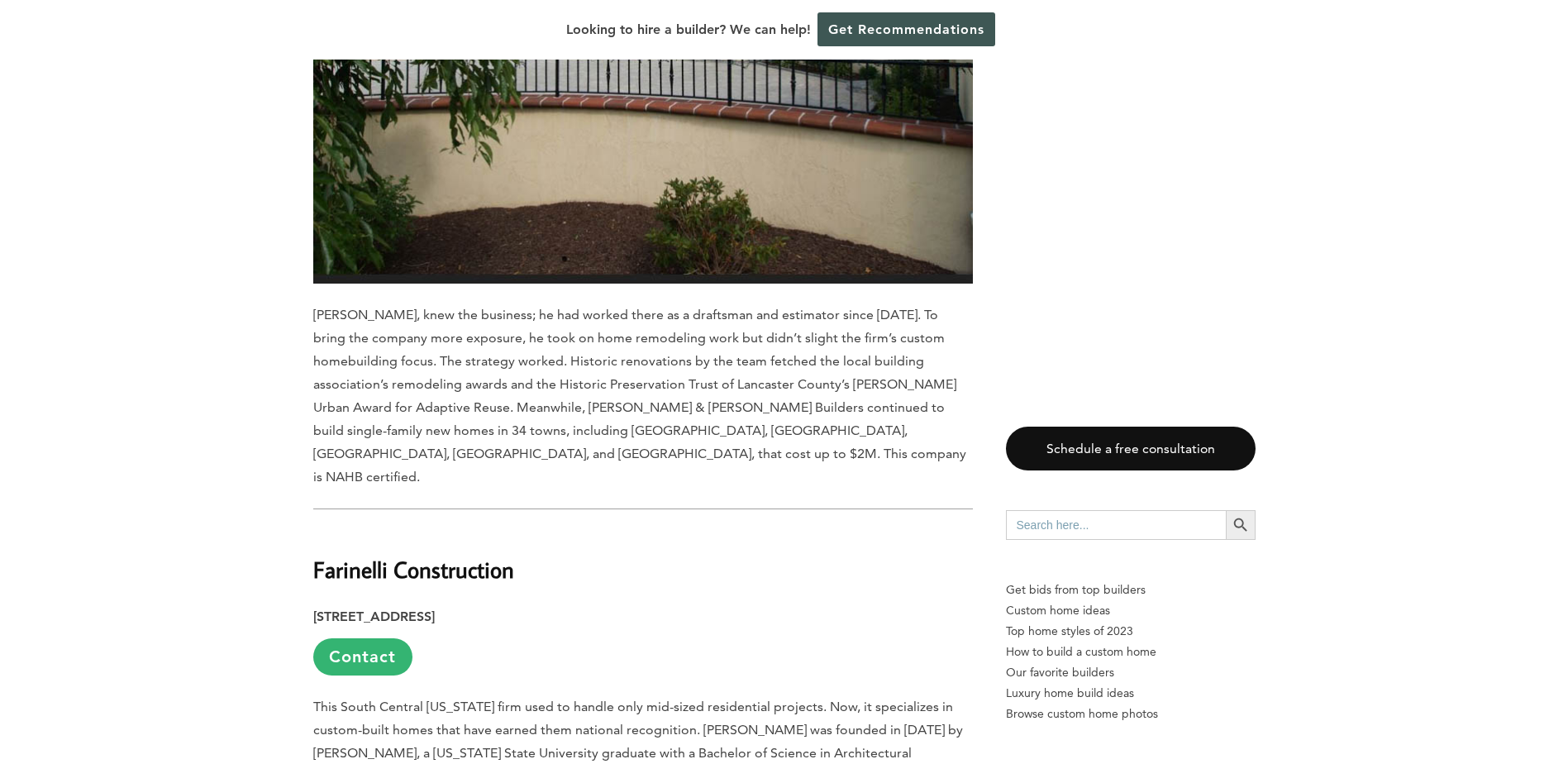
scroll to position [8844, 0]
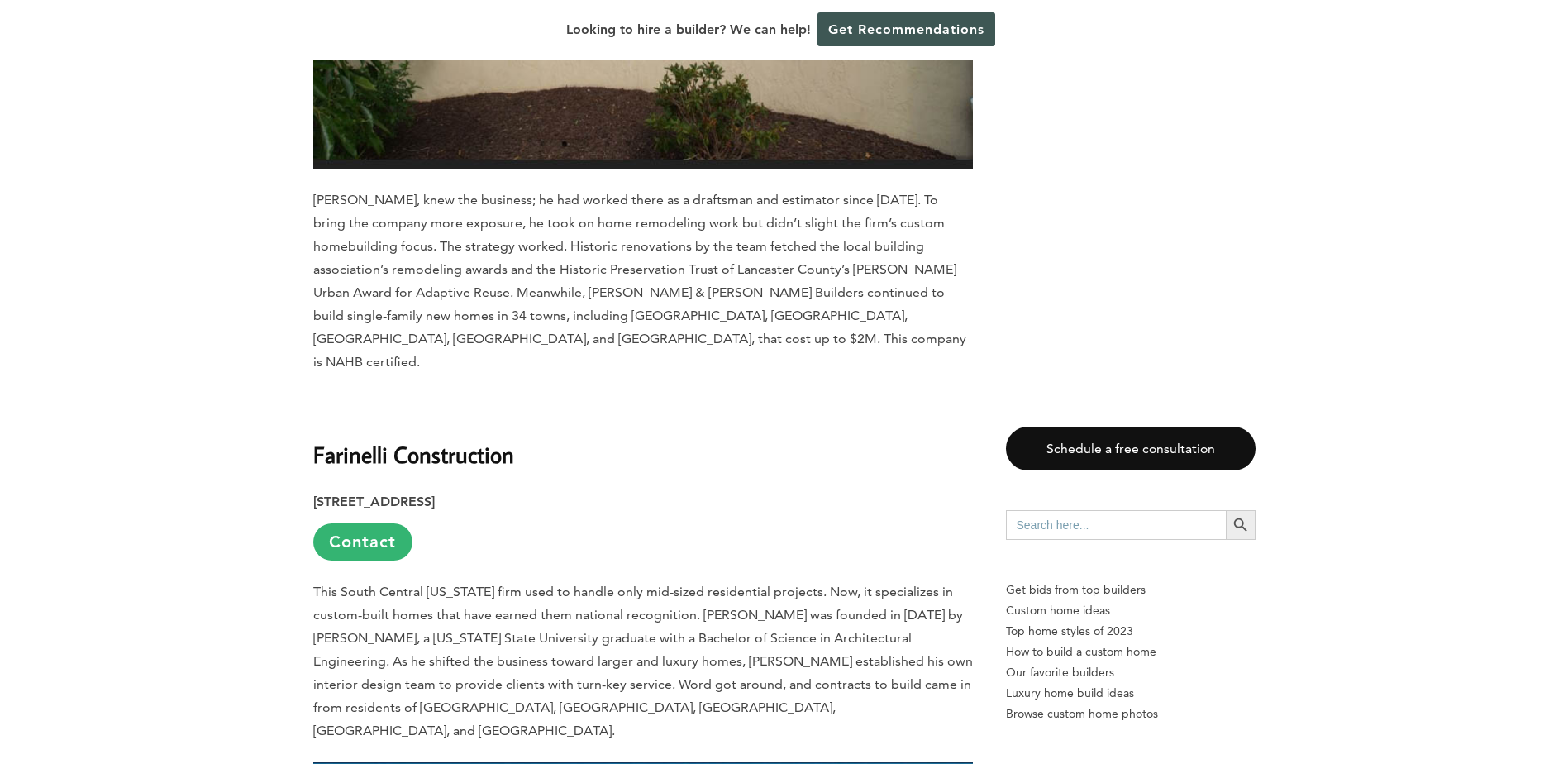
click at [405, 440] on b "Farinelli Construction" at bounding box center [413, 454] width 201 height 29
copy div "Farinelli Construction"
click at [666, 414] on h2 "Farinelli Construction" at bounding box center [643, 442] width 660 height 57
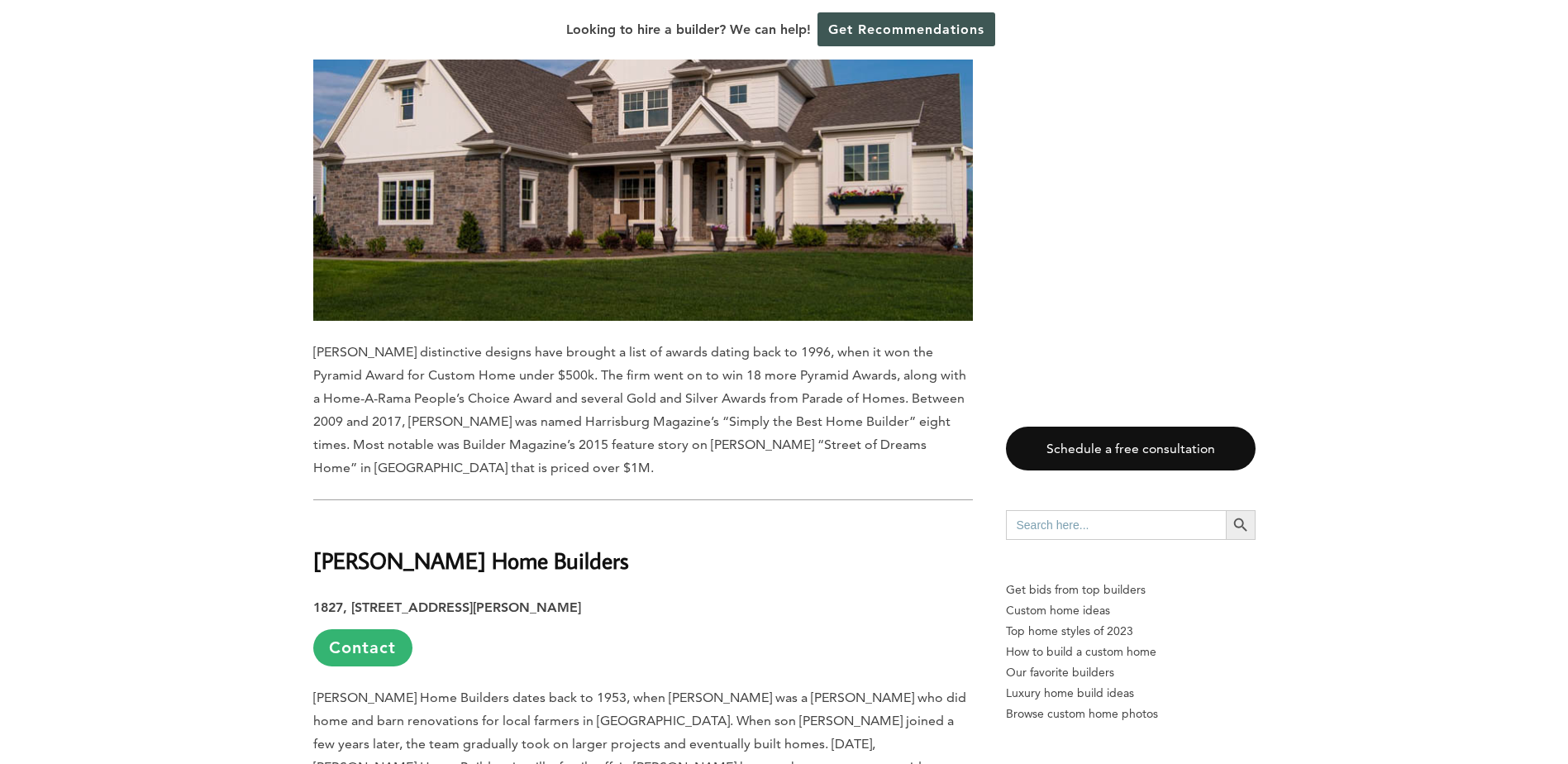
scroll to position [9753, 0]
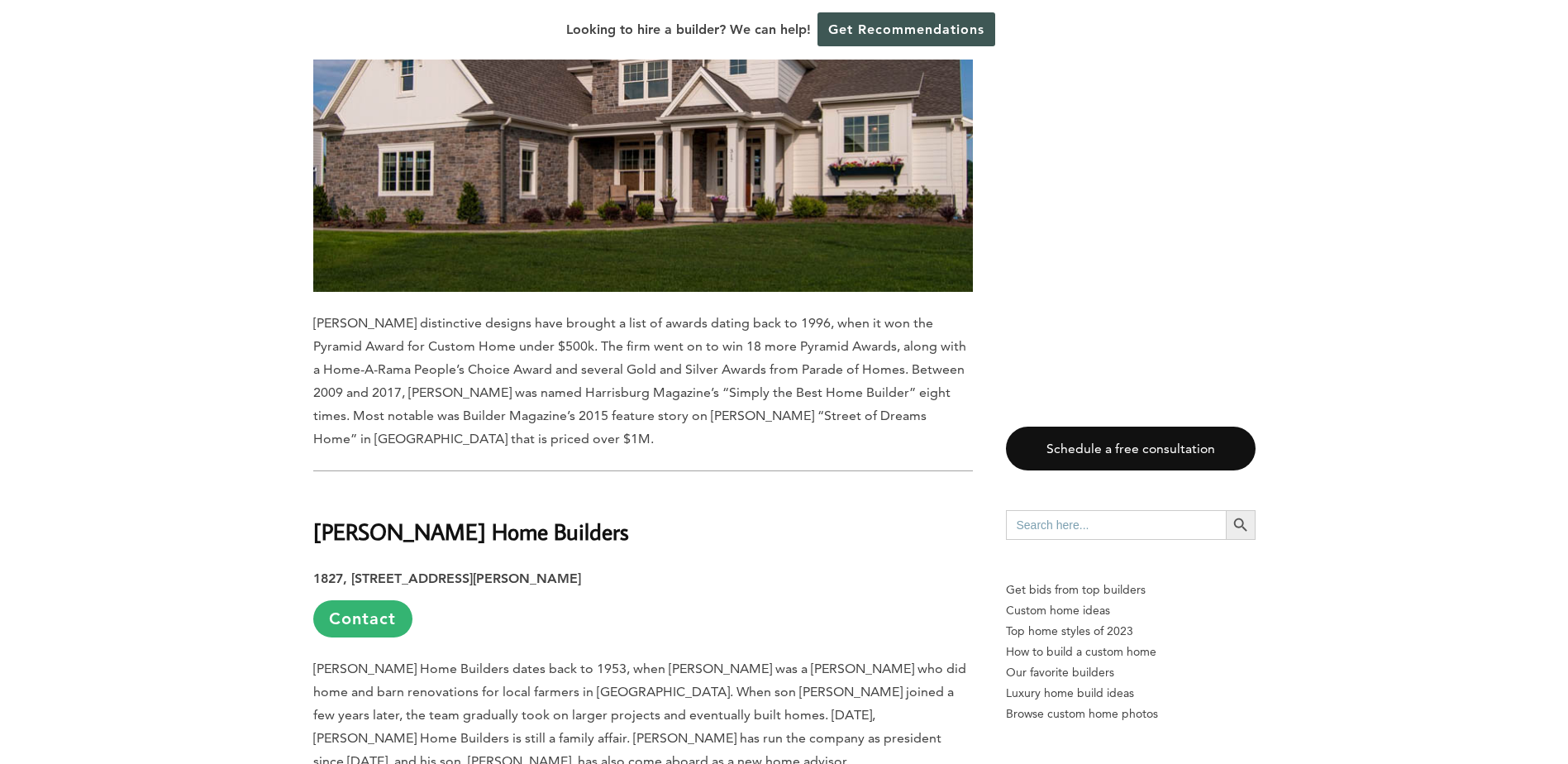
click at [421, 517] on b "[PERSON_NAME] Home Builders" at bounding box center [471, 531] width 316 height 29
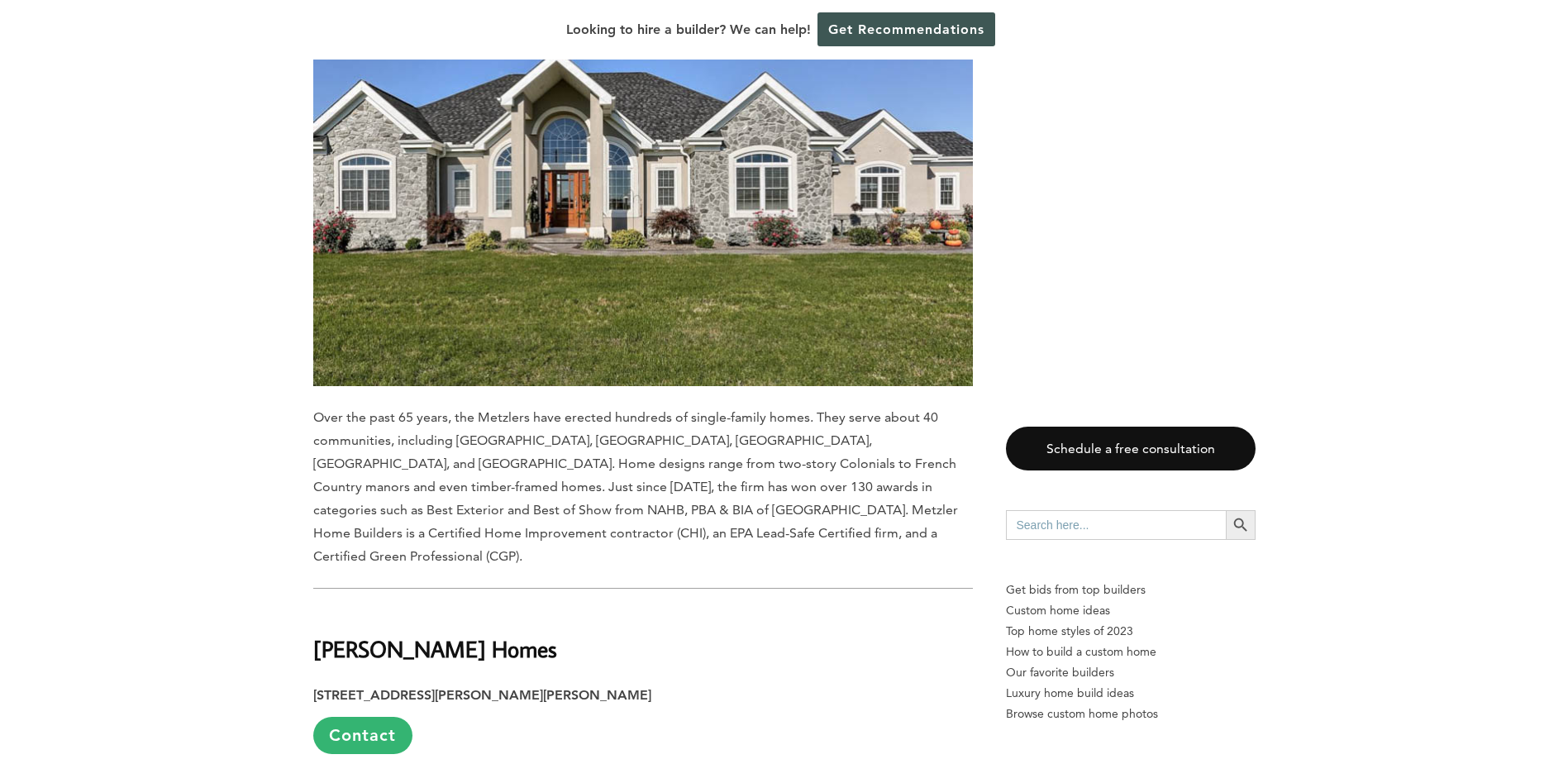
click at [638, 405] on p "Over the past 65 years, the Metzlers have erected hundreds of single-family hom…" at bounding box center [643, 486] width 660 height 162
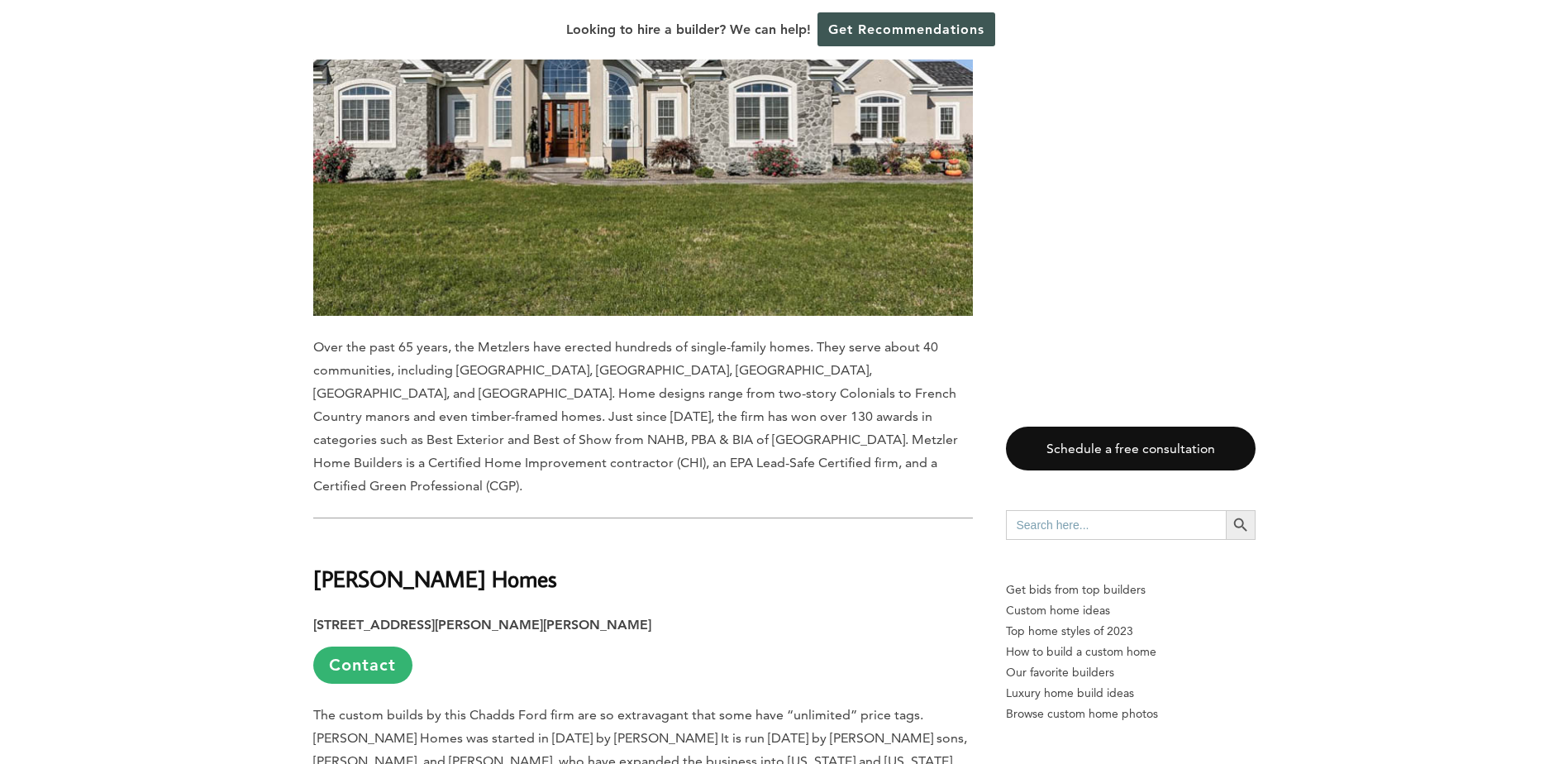
scroll to position [10827, 0]
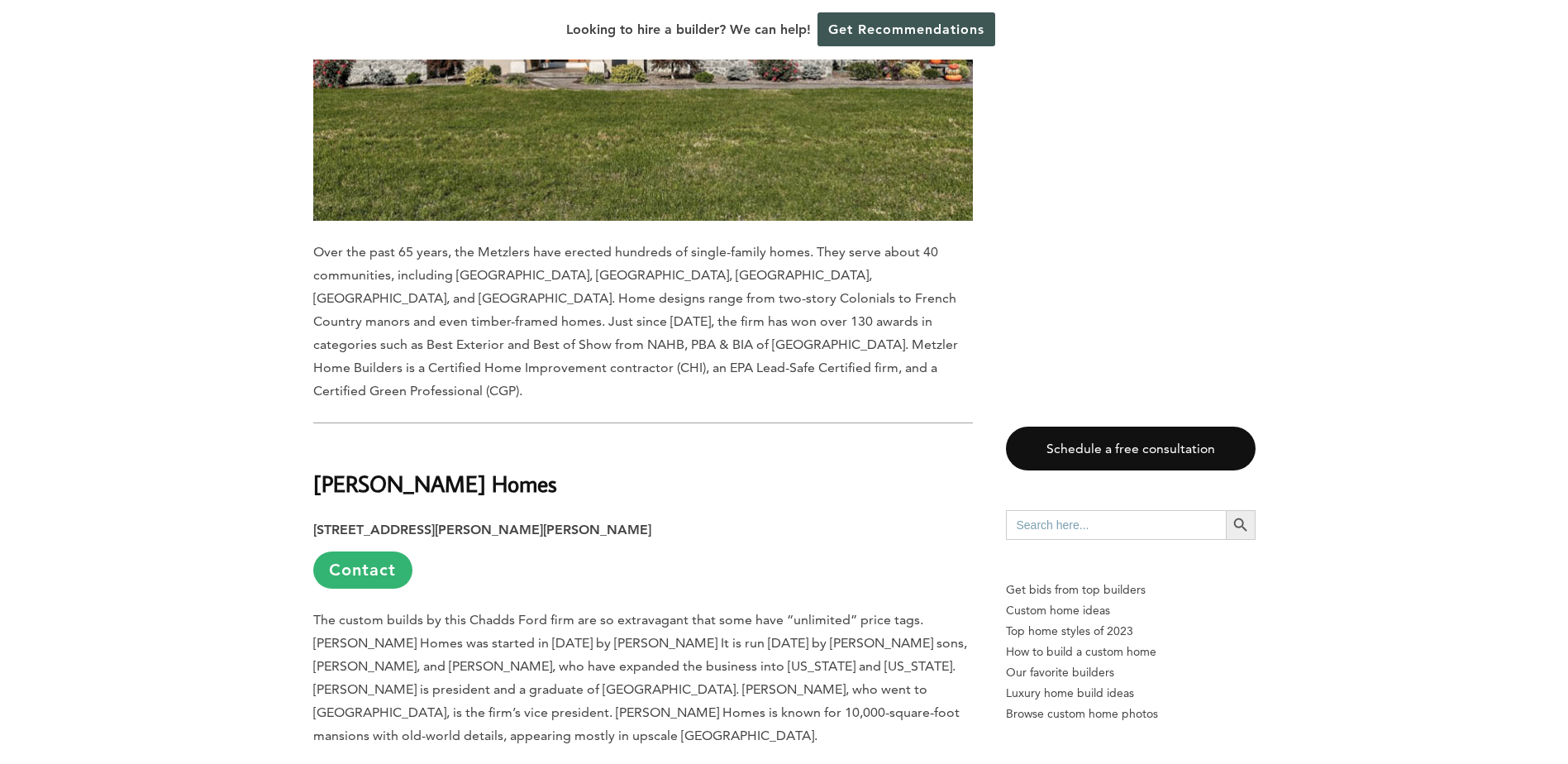
click at [356, 469] on b "[PERSON_NAME] Homes" at bounding box center [434, 483] width 243 height 29
copy div "[PERSON_NAME] Homes"
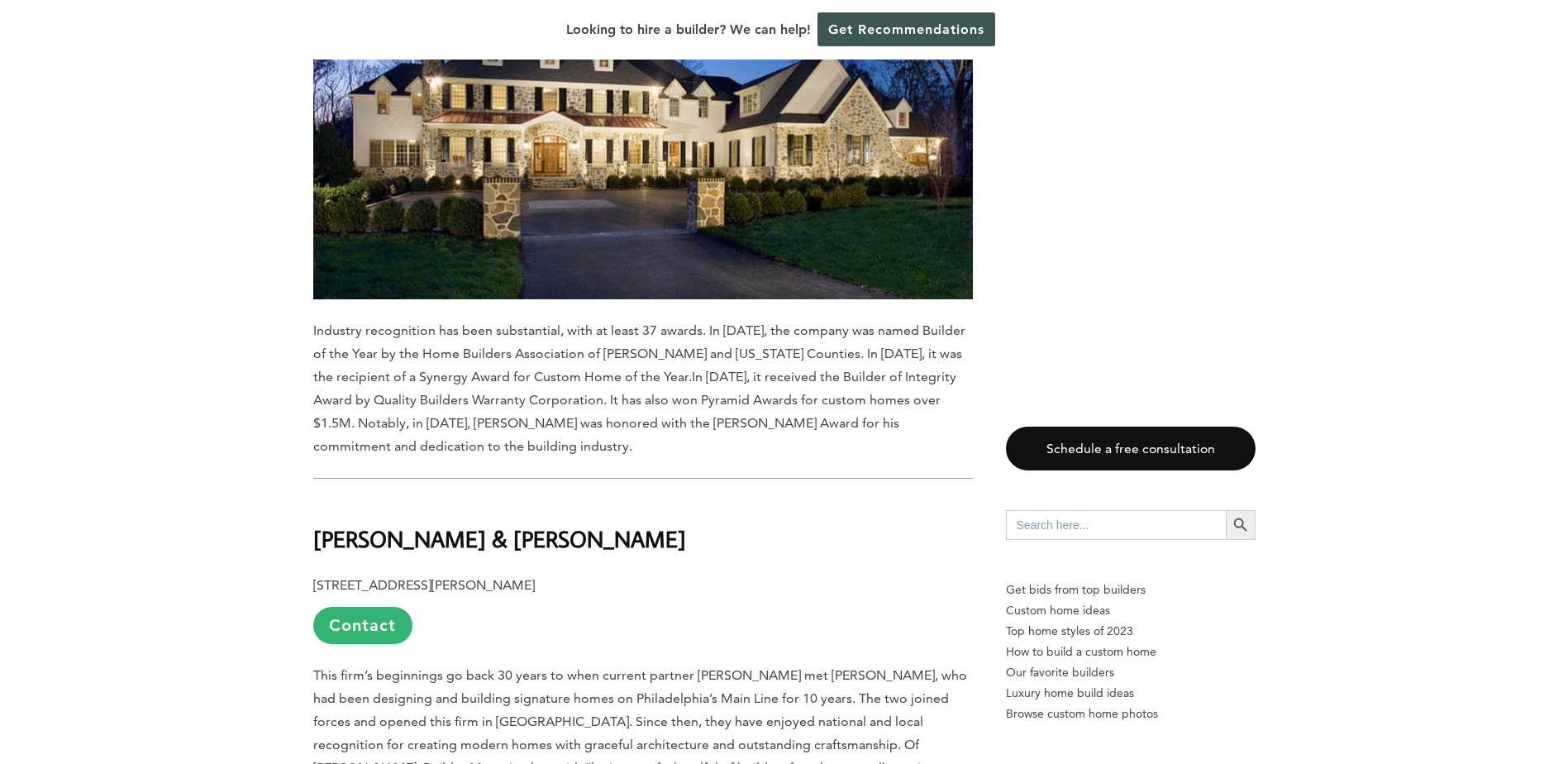
scroll to position [11654, 0]
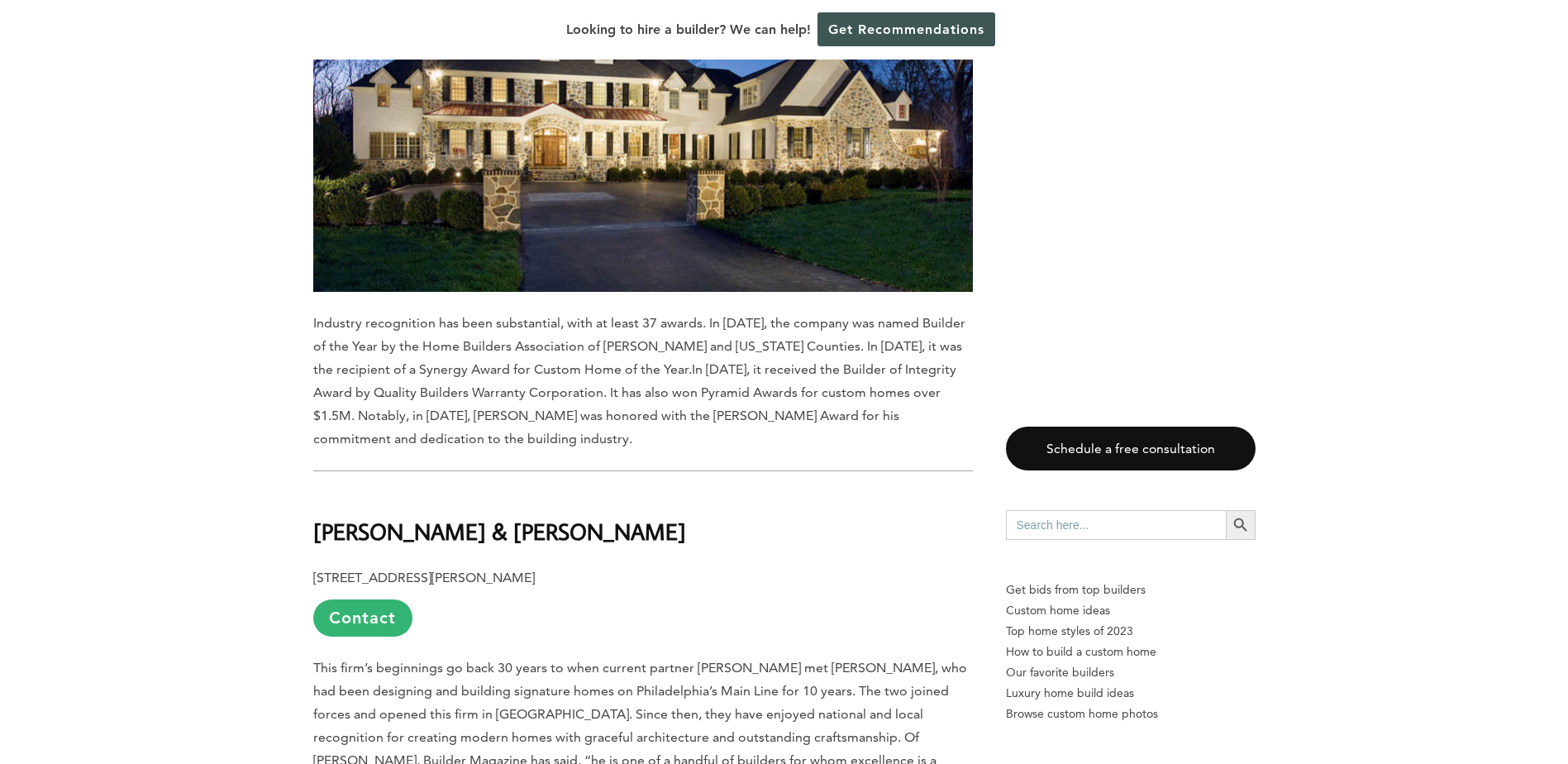
click at [734, 491] on h2 "[PERSON_NAME] & [PERSON_NAME]" at bounding box center [643, 519] width 660 height 57
click at [416, 517] on b "[PERSON_NAME] & [PERSON_NAME]" at bounding box center [499, 531] width 373 height 29
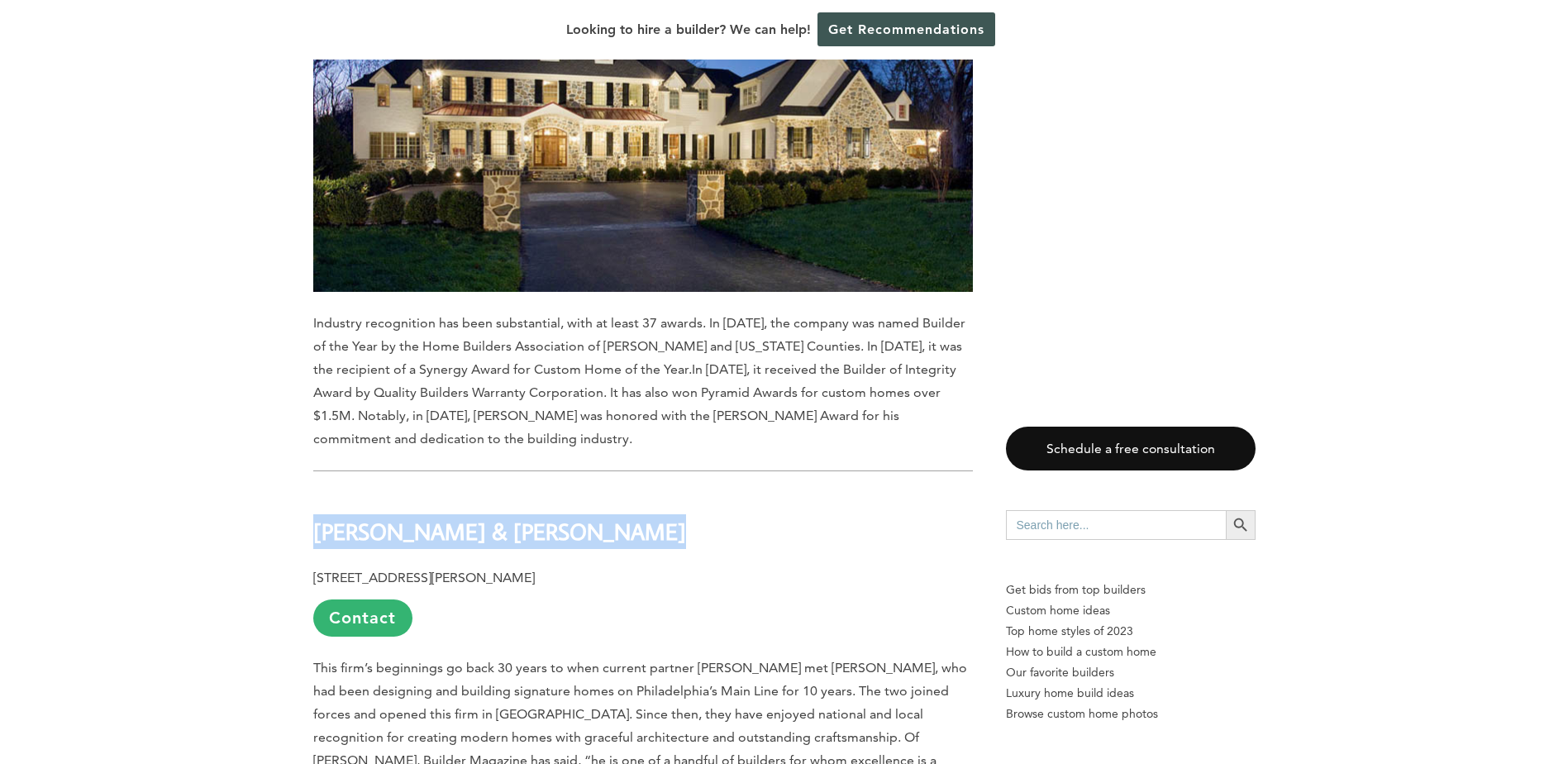
click at [416, 517] on b "[PERSON_NAME] & [PERSON_NAME]" at bounding box center [499, 531] width 373 height 29
click at [427, 517] on b "[PERSON_NAME] & [PERSON_NAME]" at bounding box center [499, 531] width 373 height 29
click at [588, 491] on h2 "[PERSON_NAME] & [PERSON_NAME]" at bounding box center [643, 519] width 660 height 57
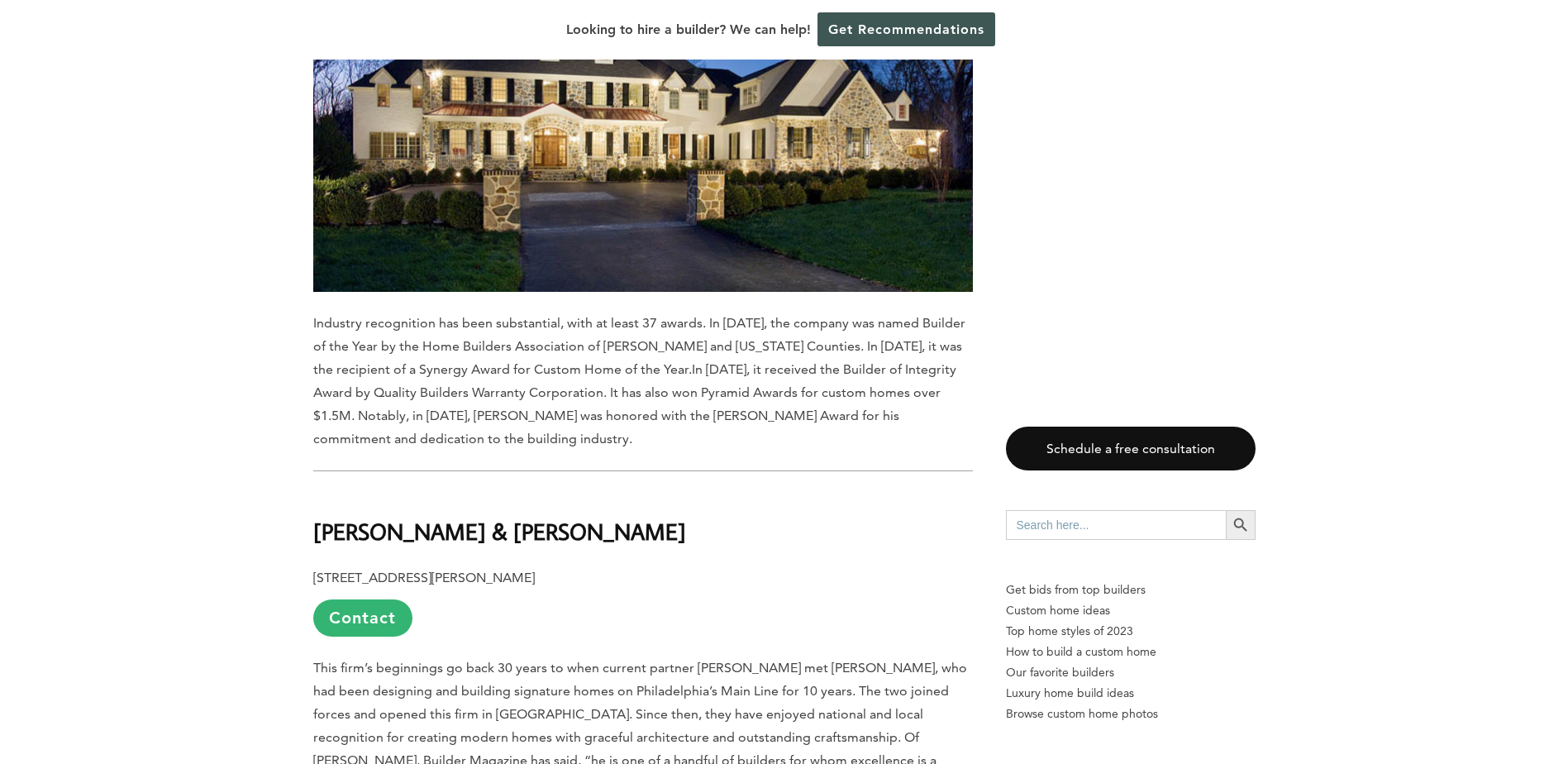
click at [415, 517] on b "[PERSON_NAME] & [PERSON_NAME]" at bounding box center [499, 531] width 373 height 29
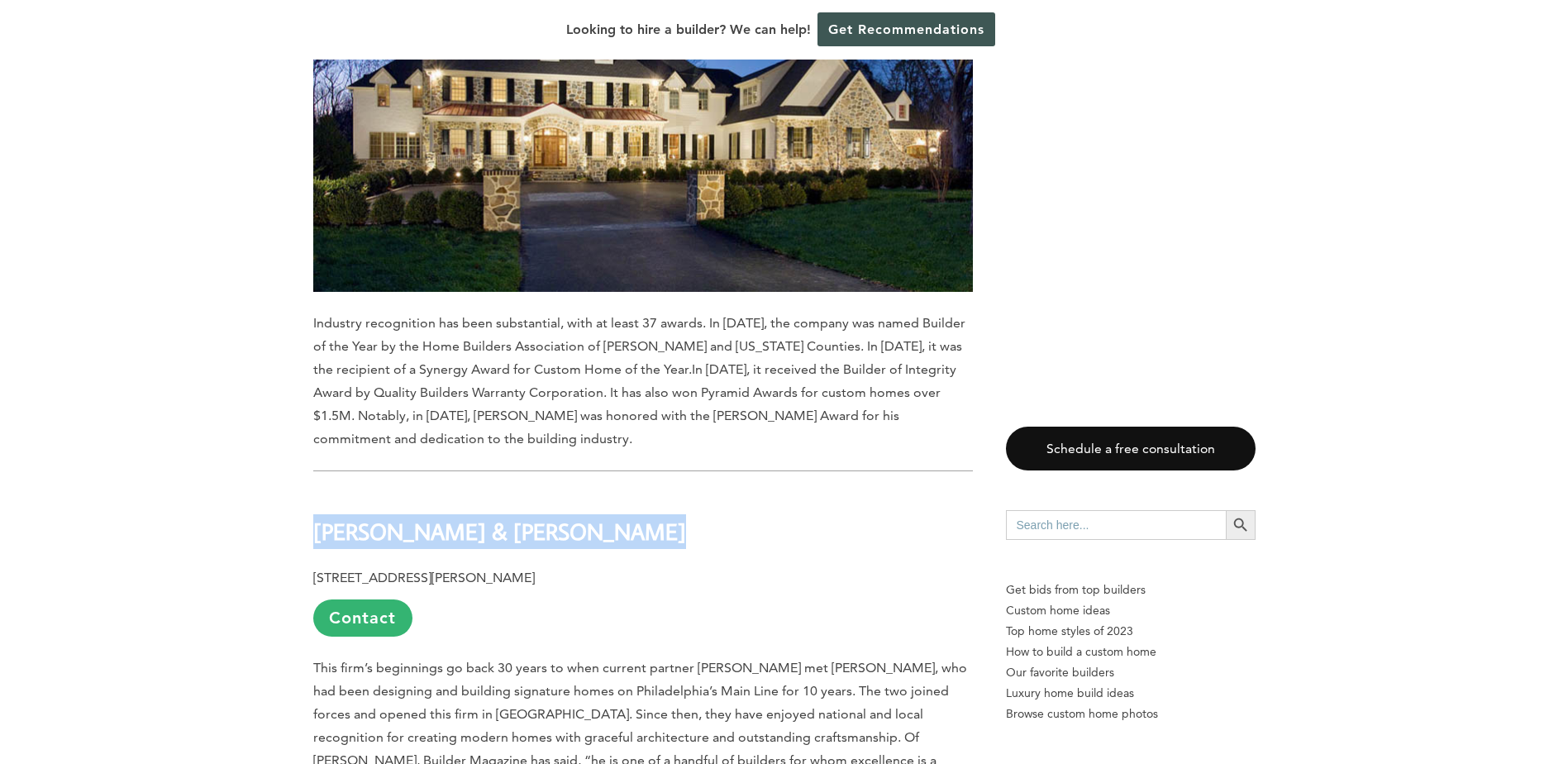
click at [415, 517] on b "[PERSON_NAME] & [PERSON_NAME]" at bounding box center [499, 531] width 373 height 29
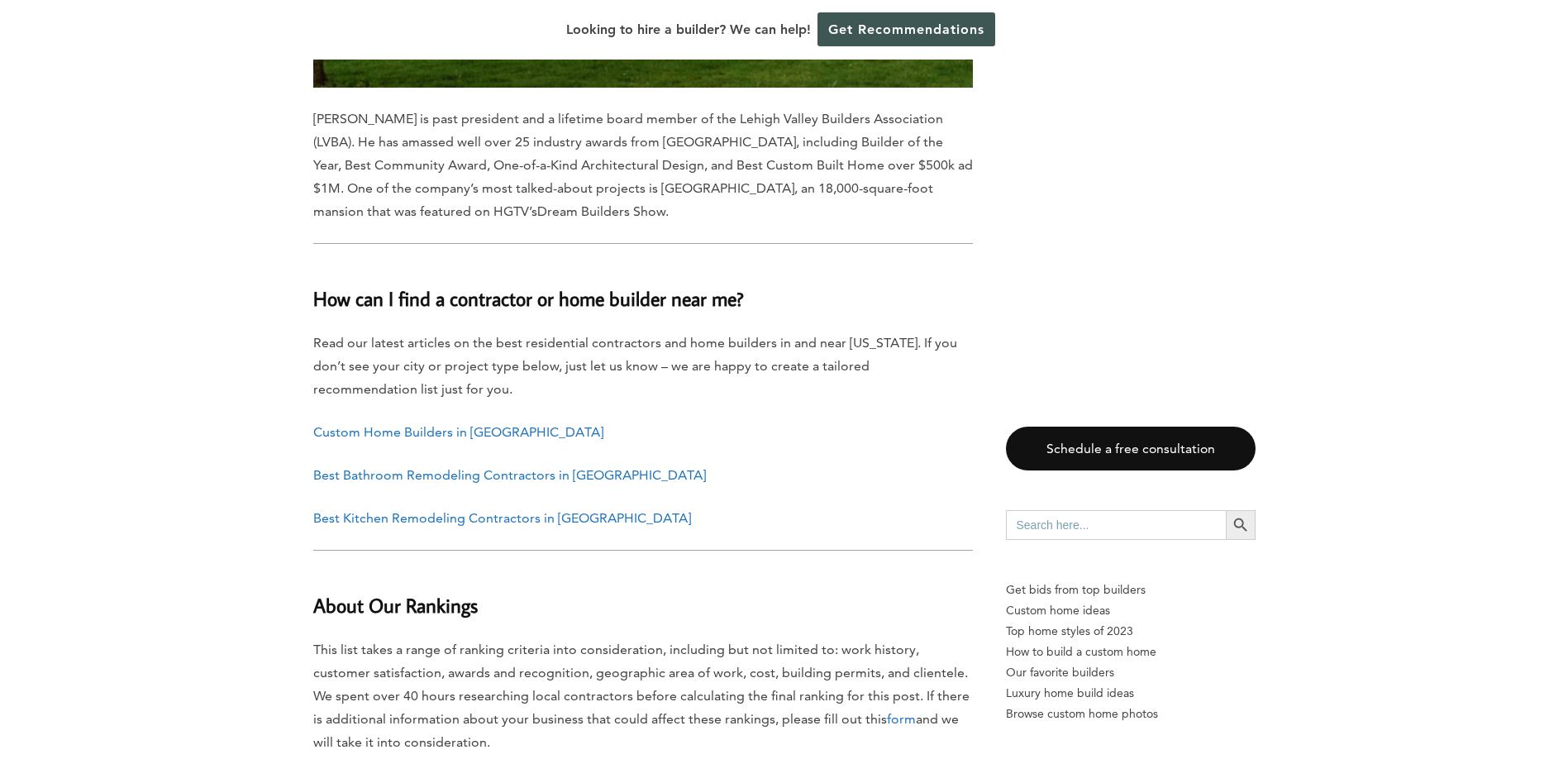
scroll to position [16862, 0]
